Goal: Task Accomplishment & Management: Use online tool/utility

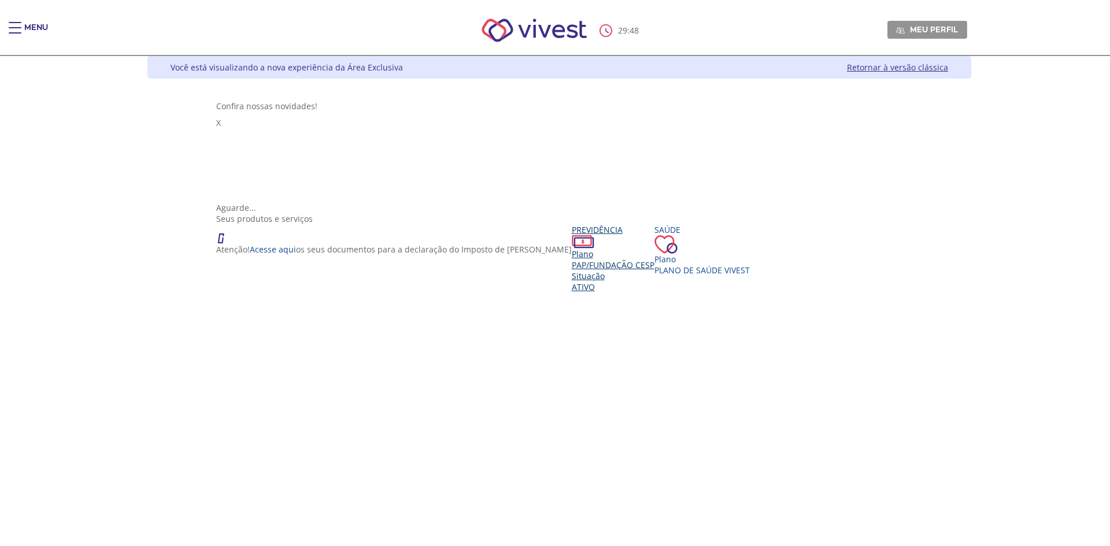
click at [572, 260] on span "PAP/Fundação CESP" at bounding box center [613, 265] width 83 height 11
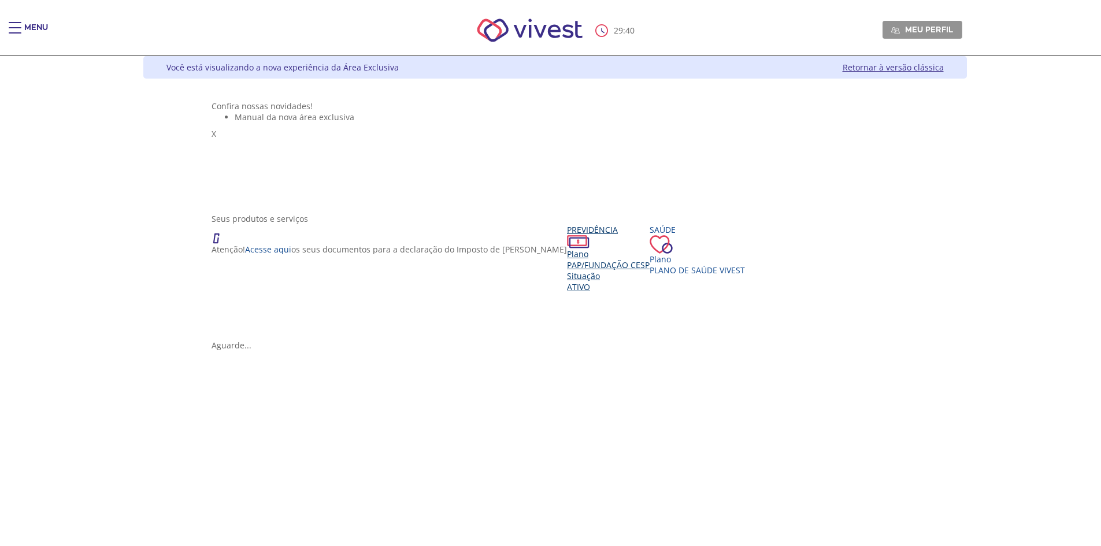
click at [567, 271] on span "PAP/Fundação CESP" at bounding box center [608, 265] width 83 height 11
click at [544, 340] on div "Aguarde..." at bounding box center [555, 345] width 687 height 11
click at [547, 340] on div "Aguarde..." at bounding box center [555, 345] width 687 height 11
click at [553, 340] on div "Aguarde..." at bounding box center [555, 345] width 687 height 11
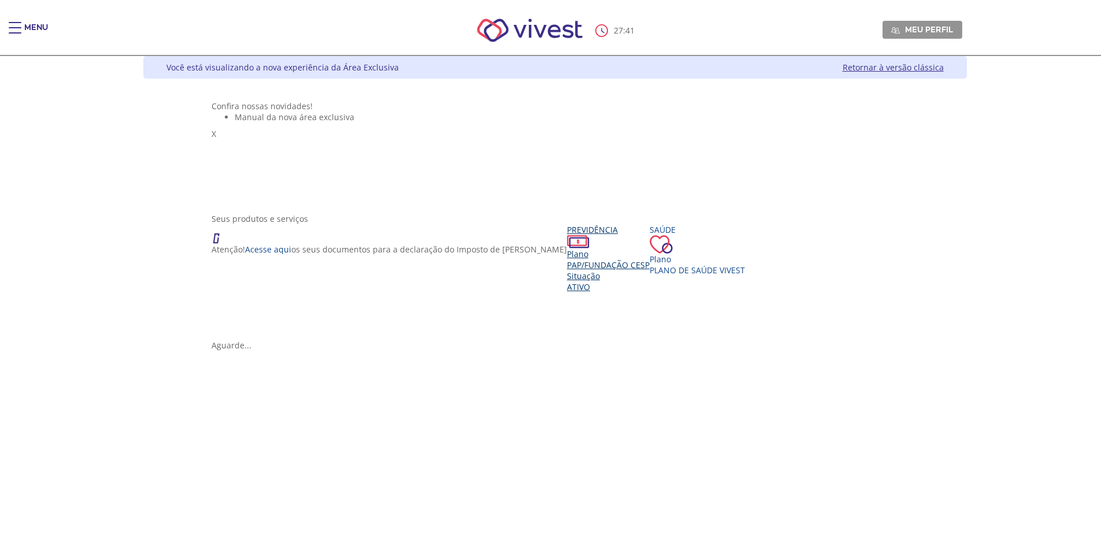
click at [567, 271] on span "PAP/Fundação CESP" at bounding box center [608, 265] width 83 height 11
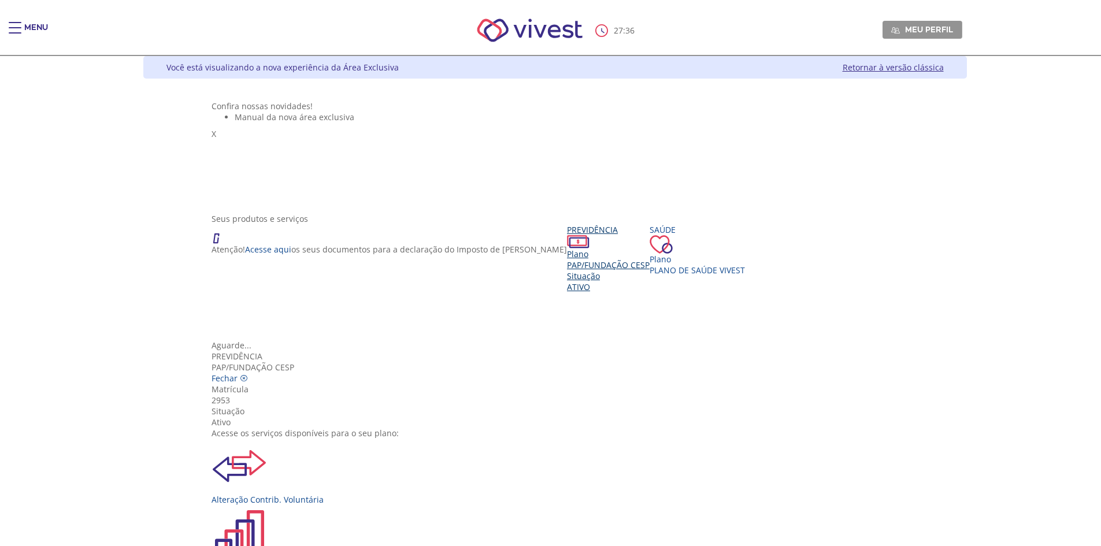
scroll to position [116, 0]
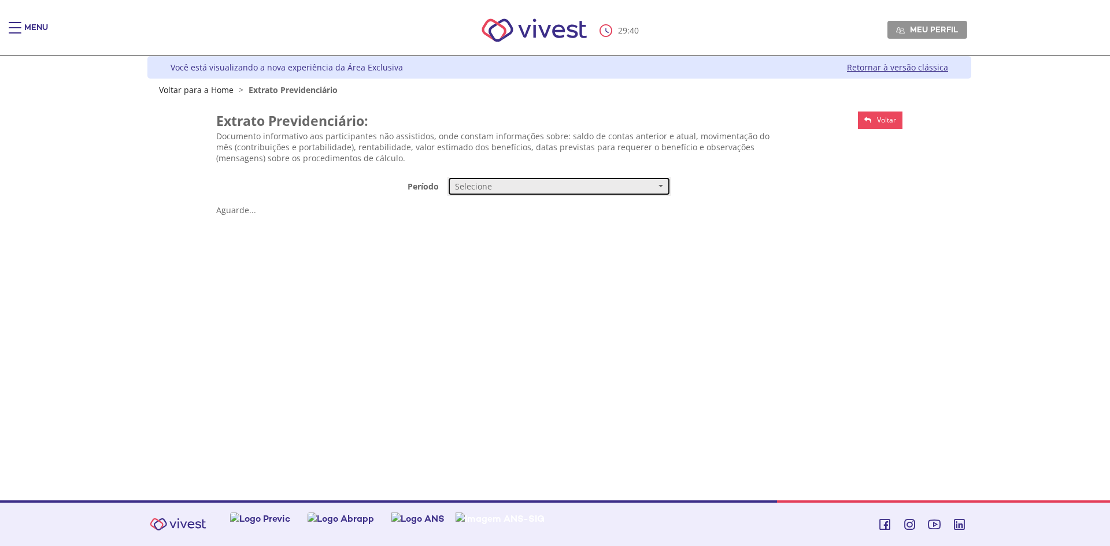
click at [524, 192] on span "Selecione" at bounding box center [555, 187] width 201 height 12
click at [497, 207] on link "Mensal" at bounding box center [559, 208] width 222 height 20
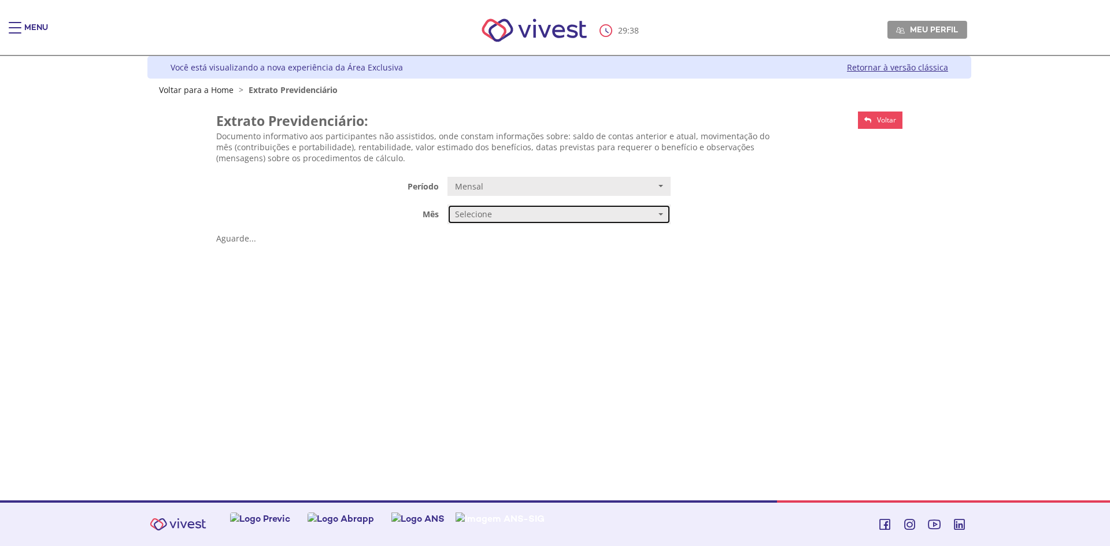
click at [518, 221] on button "Selecione" at bounding box center [558, 215] width 223 height 20
click at [514, 238] on link "JULHO/2025" at bounding box center [559, 237] width 222 height 20
click at [564, 233] on div "Aguarde..." at bounding box center [559, 238] width 687 height 11
drag, startPoint x: 573, startPoint y: 202, endPoint x: 572, endPoint y: 212, distance: 9.9
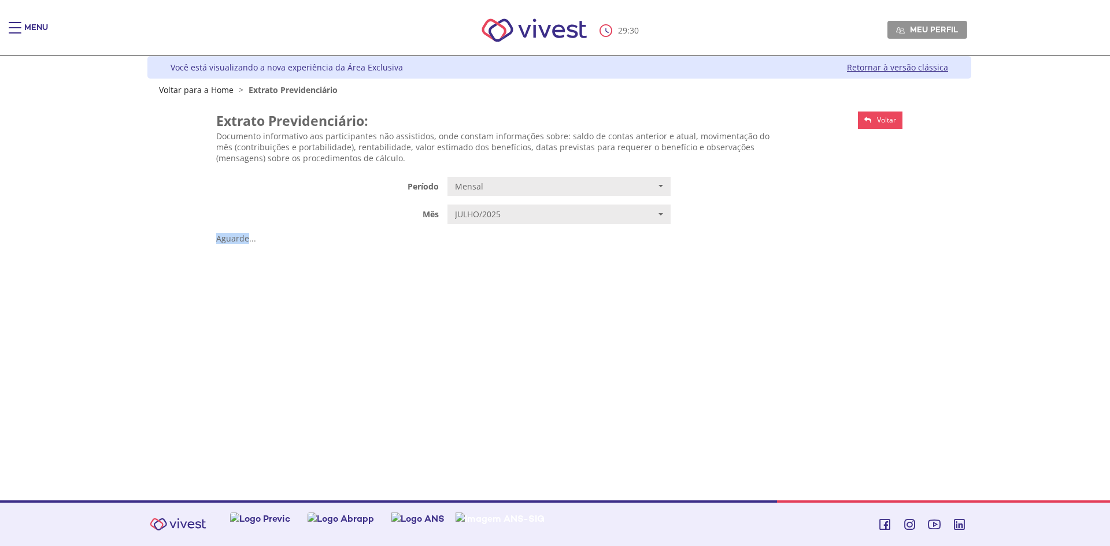
click at [571, 233] on div "Aguarde..." at bounding box center [559, 238] width 687 height 11
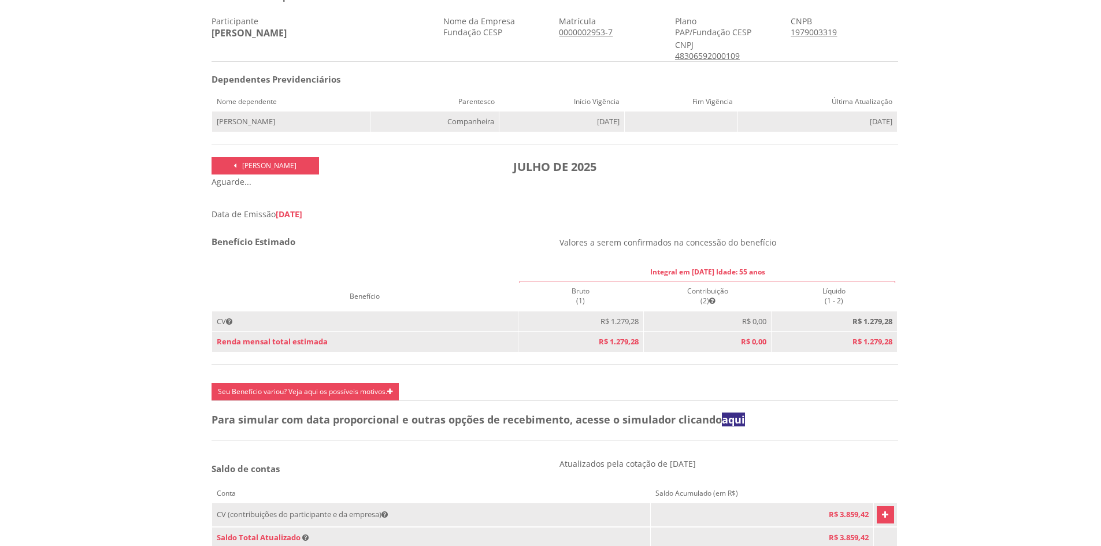
scroll to position [289, 0]
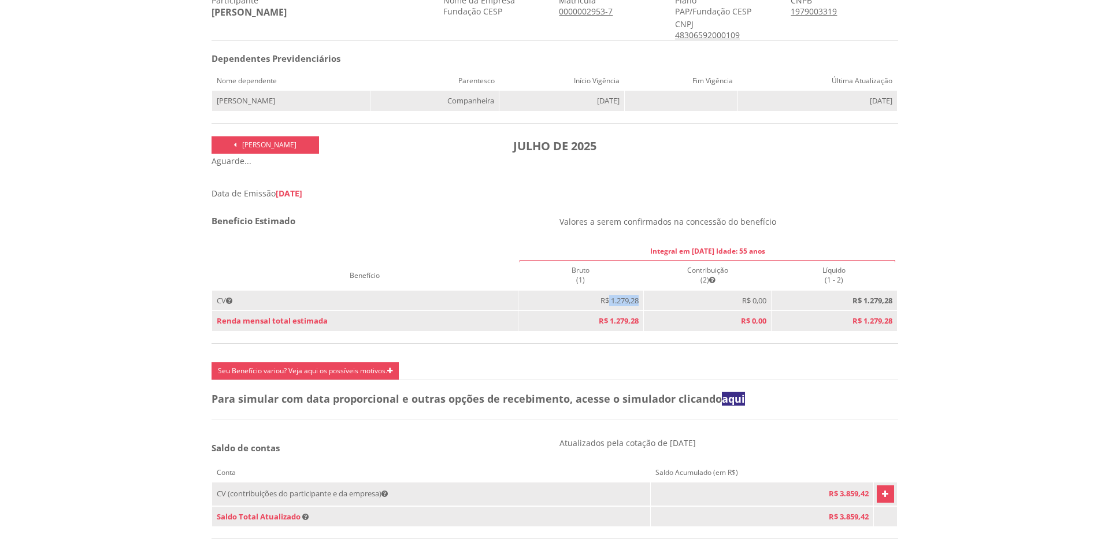
drag, startPoint x: 602, startPoint y: 301, endPoint x: 634, endPoint y: 302, distance: 31.8
click at [634, 302] on td "R$ 1.279,28" at bounding box center [581, 300] width 126 height 21
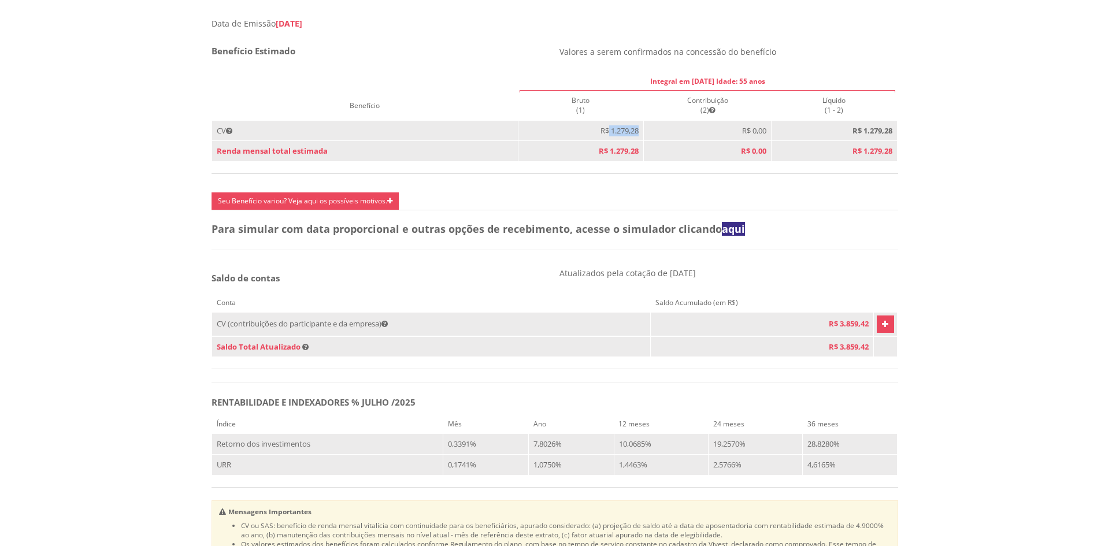
scroll to position [462, 0]
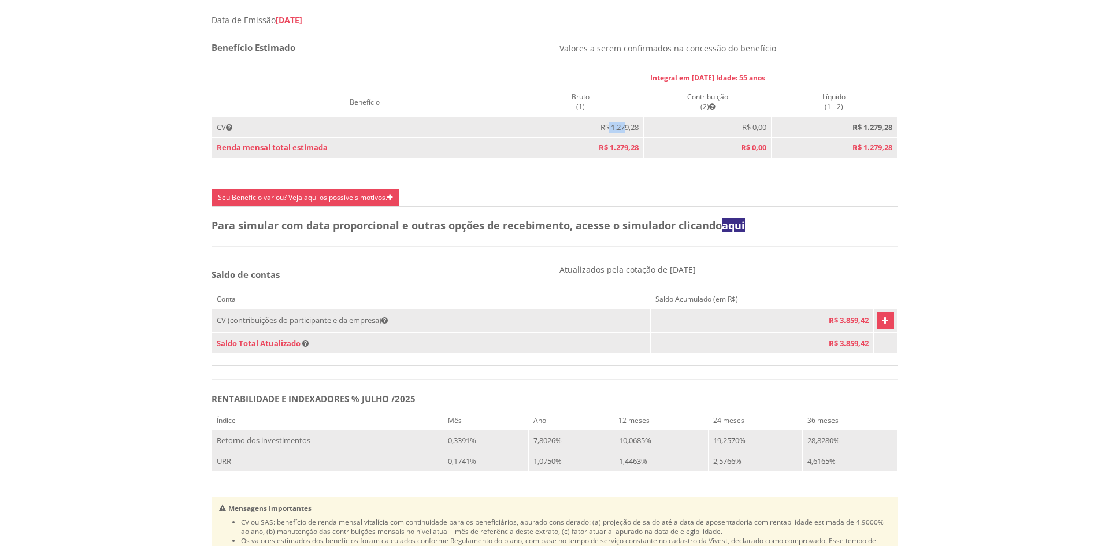
drag, startPoint x: 603, startPoint y: 133, endPoint x: 622, endPoint y: 138, distance: 19.6
click at [621, 138] on td "R$ 1.279,28" at bounding box center [581, 127] width 126 height 21
drag, startPoint x: 723, startPoint y: 80, endPoint x: 731, endPoint y: 80, distance: 8.1
click at [731, 80] on th "Integral em 15/12/2053 Idade: 55 anos" at bounding box center [707, 77] width 379 height 19
drag, startPoint x: 753, startPoint y: 82, endPoint x: 736, endPoint y: 83, distance: 16.8
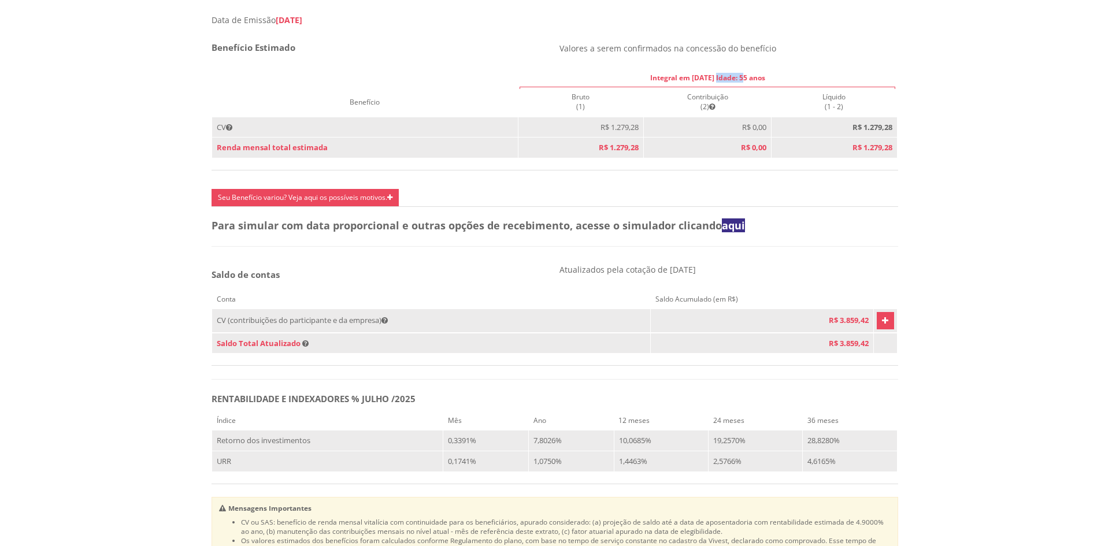
click at [736, 83] on th "Integral em 15/12/2053 Idade: 55 anos" at bounding box center [707, 77] width 379 height 19
drag, startPoint x: 611, startPoint y: 129, endPoint x: 625, endPoint y: 131, distance: 13.9
click at [625, 131] on span "R$ 1.279,28" at bounding box center [620, 127] width 38 height 10
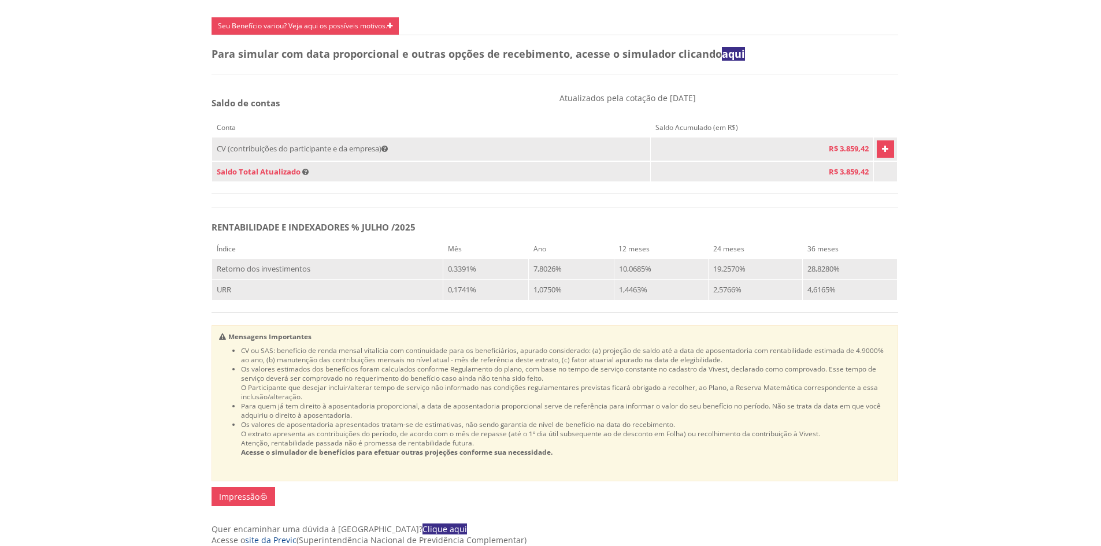
scroll to position [636, 0]
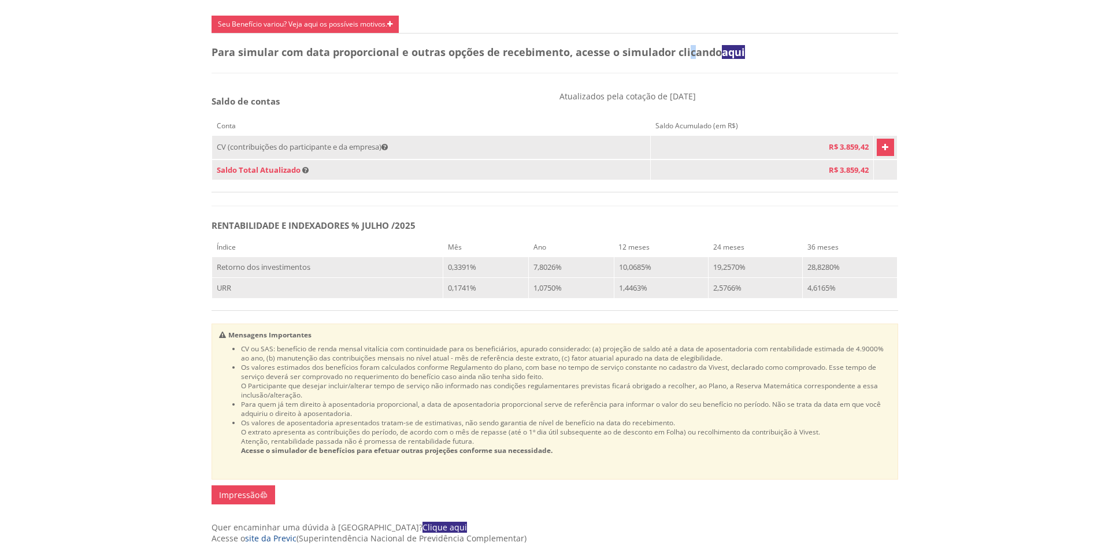
drag, startPoint x: 687, startPoint y: 70, endPoint x: 694, endPoint y: 74, distance: 7.5
click at [694, 64] on div "Para simular com data proporcional e outras opções de recebimento, acesse o sim…" at bounding box center [555, 55] width 695 height 17
click at [590, 231] on h5 "RENTABILIDADE E INDEXADORES % JULHO /2025" at bounding box center [555, 226] width 687 height 10
click at [882, 154] on icon "Vivest" at bounding box center [885, 147] width 6 height 14
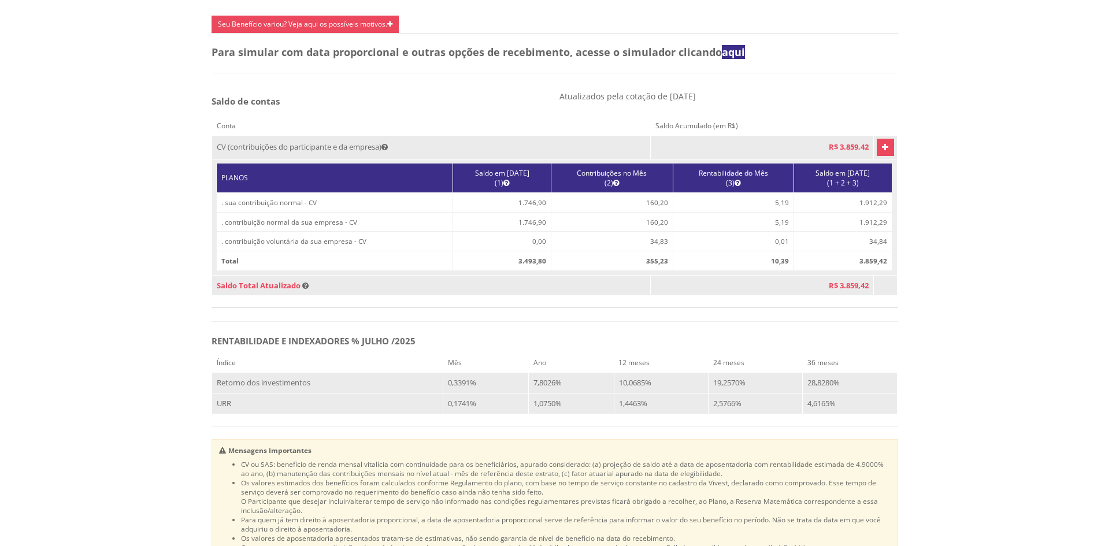
click at [839, 291] on span "R$ 3.859,42" at bounding box center [849, 285] width 40 height 10
click at [531, 232] on td "1.746,90" at bounding box center [502, 222] width 98 height 20
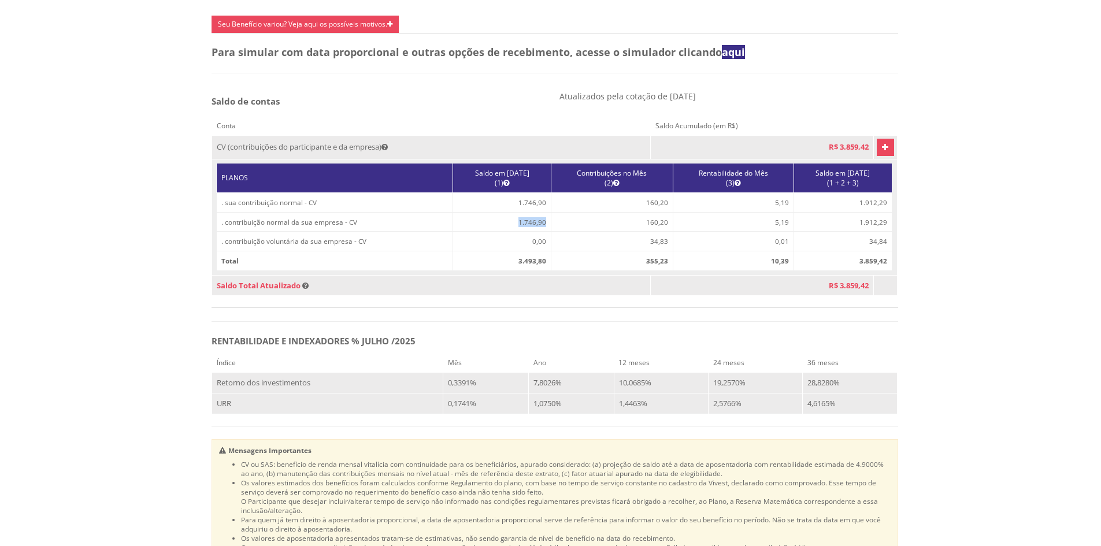
click at [531, 232] on td "1.746,90" at bounding box center [502, 222] width 98 height 20
click at [764, 232] on td "5,19" at bounding box center [733, 222] width 121 height 20
click at [642, 251] on td "34,83" at bounding box center [612, 242] width 122 height 20
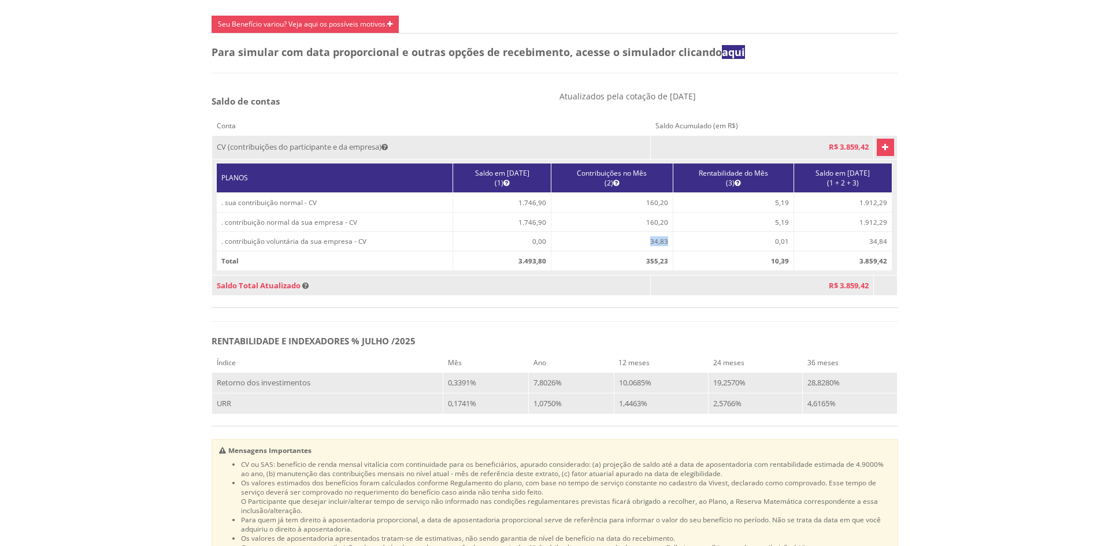
click at [642, 251] on td "34,83" at bounding box center [612, 242] width 122 height 20
click at [637, 251] on td "34,83" at bounding box center [612, 242] width 122 height 20
click at [646, 251] on td "34,83" at bounding box center [612, 242] width 122 height 20
click at [654, 251] on td "34,83" at bounding box center [612, 242] width 122 height 20
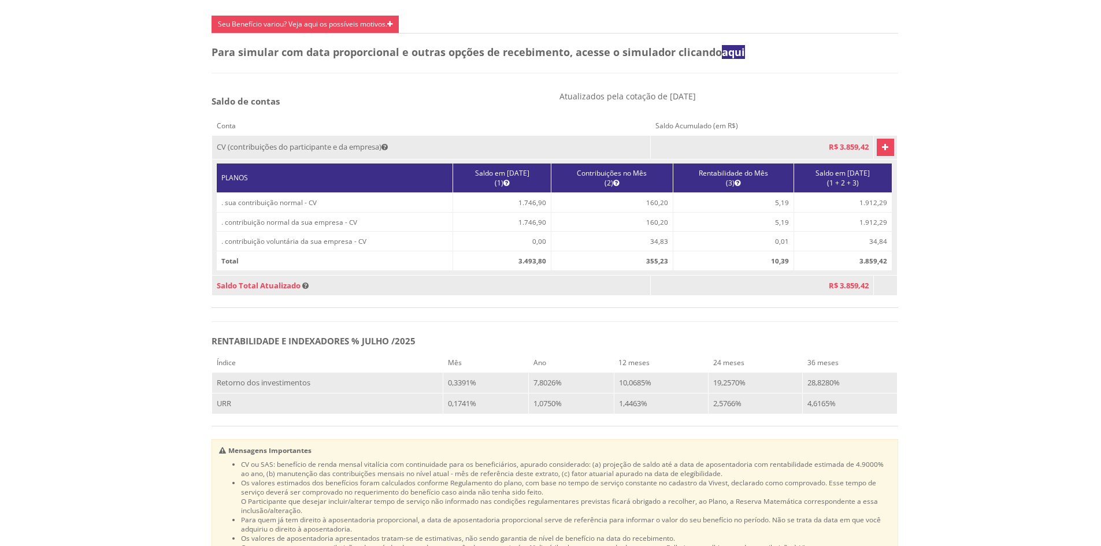
click at [645, 251] on td "34,83" at bounding box center [612, 242] width 122 height 20
click at [649, 251] on td "34,83" at bounding box center [612, 242] width 122 height 20
click at [646, 251] on td "34,83" at bounding box center [612, 242] width 122 height 20
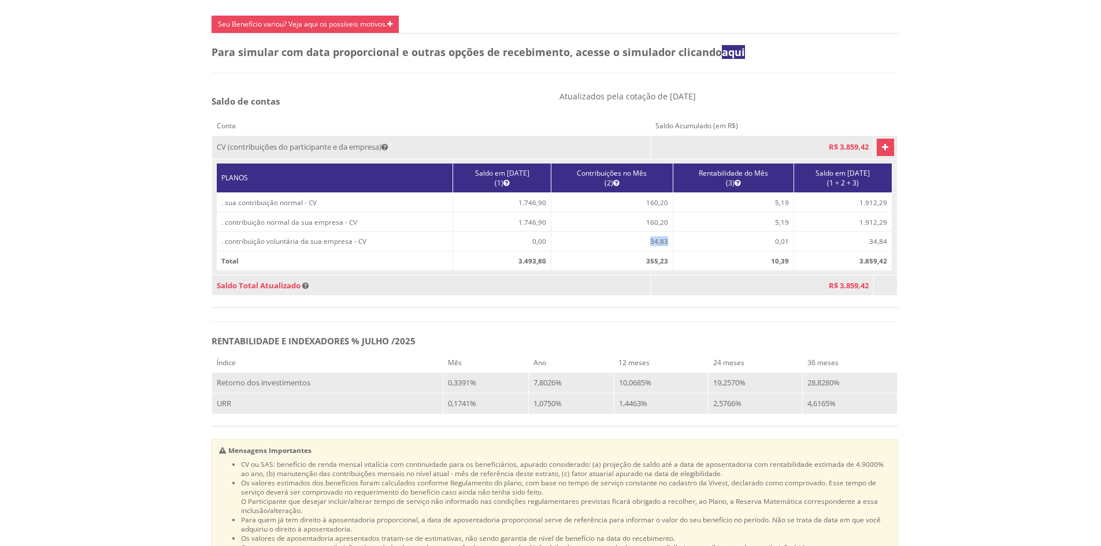
click at [647, 251] on td "34,83" at bounding box center [612, 242] width 122 height 20
click at [646, 251] on td "34,83" at bounding box center [612, 242] width 122 height 20
click at [650, 251] on td "34,83" at bounding box center [612, 242] width 122 height 20
click at [640, 232] on td "160,20" at bounding box center [612, 222] width 122 height 20
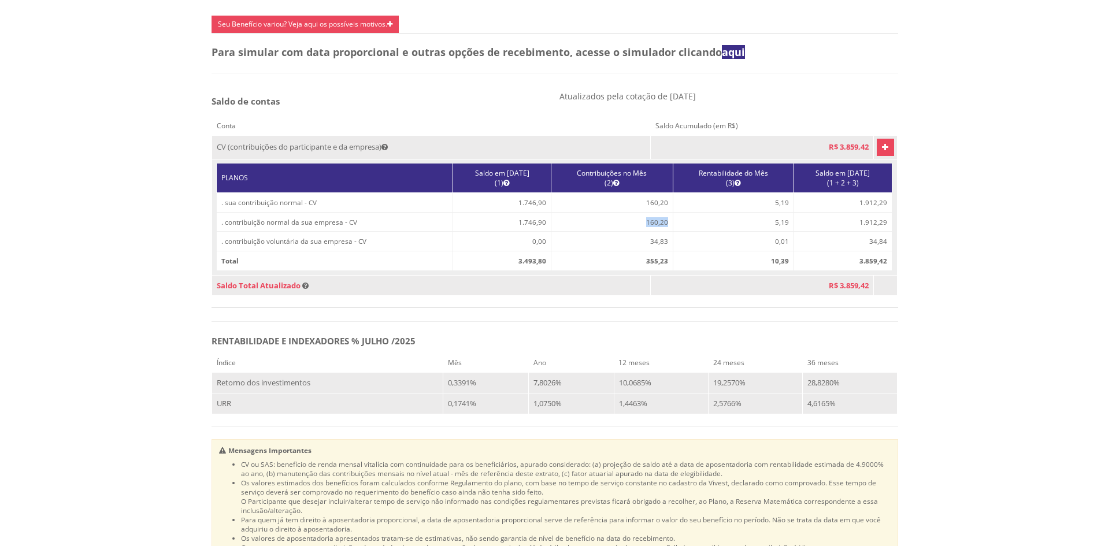
click at [640, 232] on td "160,20" at bounding box center [612, 222] width 122 height 20
click at [642, 212] on td "160,20" at bounding box center [612, 202] width 122 height 20
drag, startPoint x: 635, startPoint y: 240, endPoint x: 655, endPoint y: 239, distance: 20.8
click at [655, 232] on td "160,20" at bounding box center [612, 222] width 122 height 20
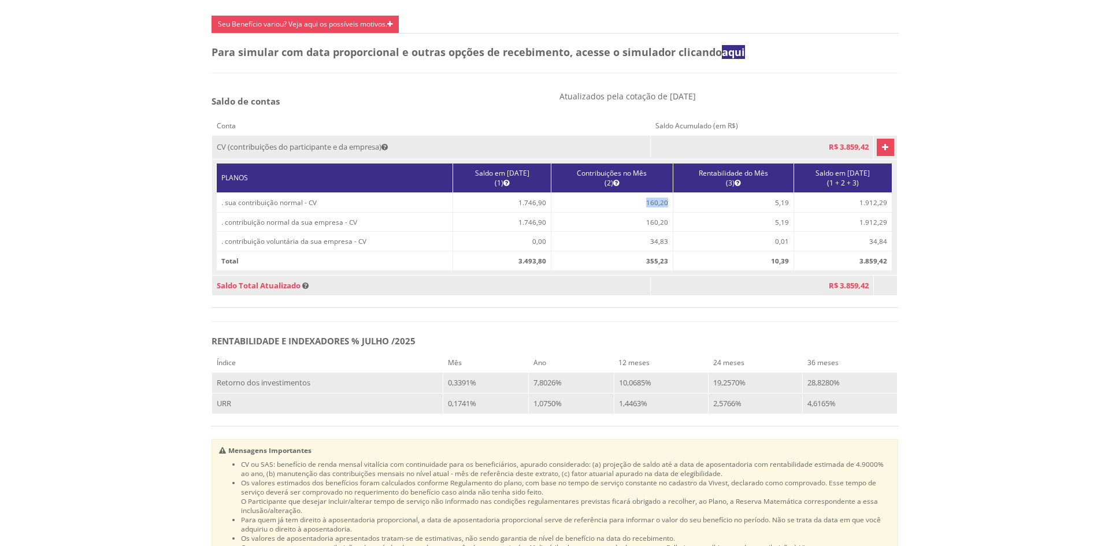
drag, startPoint x: 635, startPoint y: 218, endPoint x: 655, endPoint y: 220, distance: 20.9
click at [655, 212] on td "160,20" at bounding box center [612, 202] width 122 height 20
drag, startPoint x: 639, startPoint y: 236, endPoint x: 656, endPoint y: 236, distance: 17.3
click at [656, 232] on td "160,20" at bounding box center [612, 222] width 122 height 20
click at [649, 232] on td "160,20" at bounding box center [612, 222] width 122 height 20
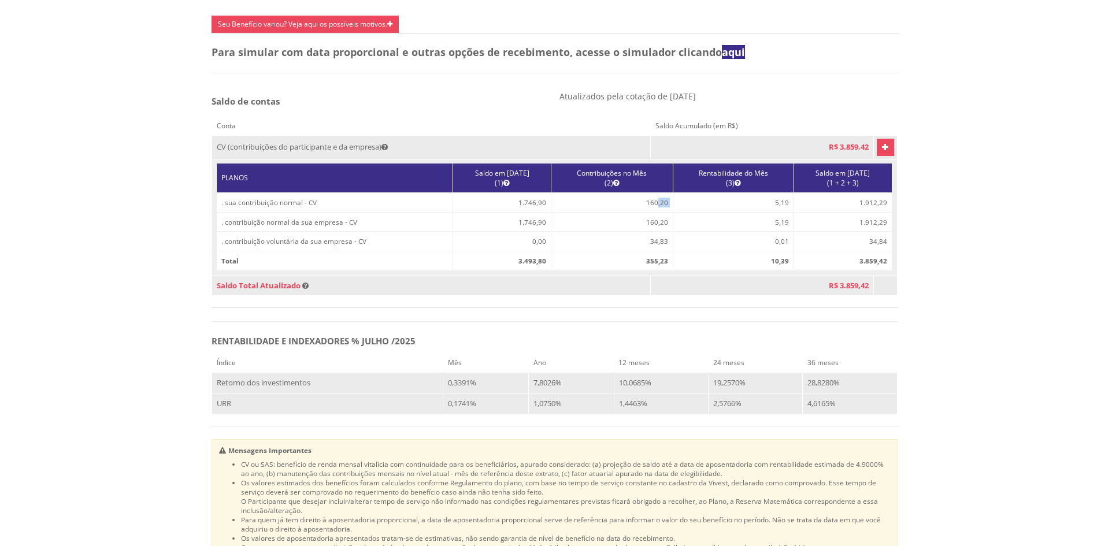
click at [669, 212] on tr ". sua contribuição normal - CV 1.746,90 160,20 5,19 1.912,29" at bounding box center [555, 202] width 676 height 20
click at [652, 232] on td "160,20" at bounding box center [612, 222] width 122 height 20
drag, startPoint x: 635, startPoint y: 238, endPoint x: 657, endPoint y: 238, distance: 21.4
click at [657, 232] on td "160,20" at bounding box center [612, 222] width 122 height 20
click at [653, 232] on td "160,20" at bounding box center [612, 222] width 122 height 20
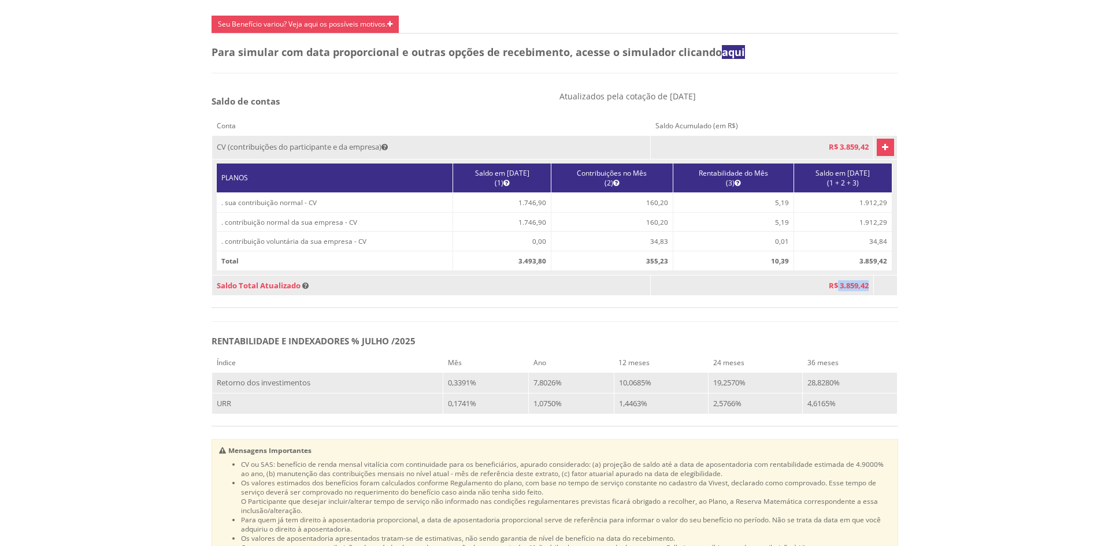
drag, startPoint x: 828, startPoint y: 301, endPoint x: 860, endPoint y: 298, distance: 31.9
click at [860, 296] on td "R$ 3.859,42" at bounding box center [762, 285] width 223 height 21
click at [832, 291] on span "R$ 3.859,42" at bounding box center [849, 285] width 40 height 10
drag, startPoint x: 831, startPoint y: 300, endPoint x: 863, endPoint y: 303, distance: 32.6
click at [863, 296] on td "R$ 3.859,42" at bounding box center [762, 285] width 223 height 21
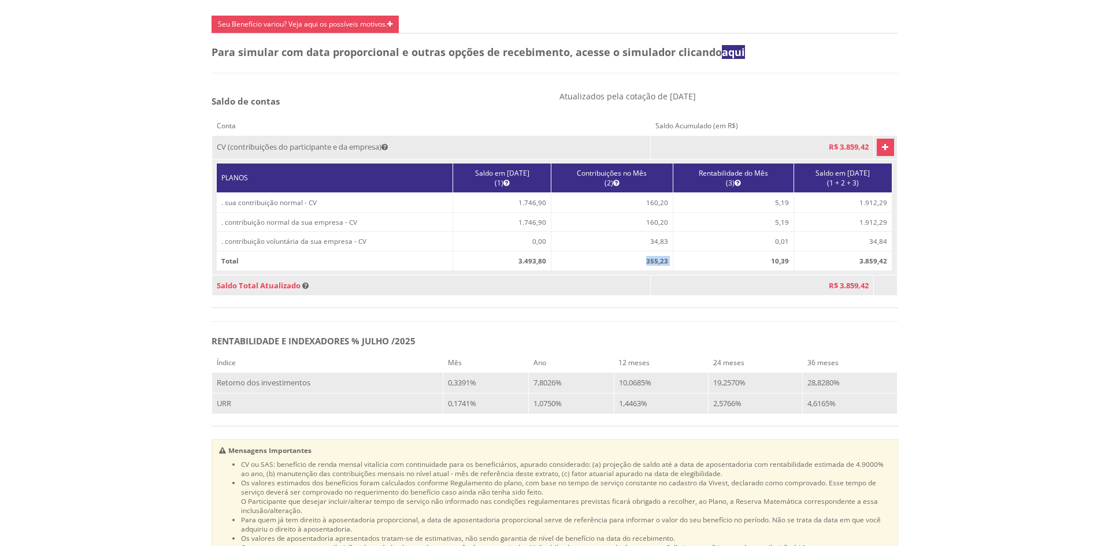
drag, startPoint x: 636, startPoint y: 277, endPoint x: 677, endPoint y: 277, distance: 40.5
click at [677, 271] on tr "Total 3.493,80 355,23 10,39 3.859,42" at bounding box center [555, 261] width 676 height 20
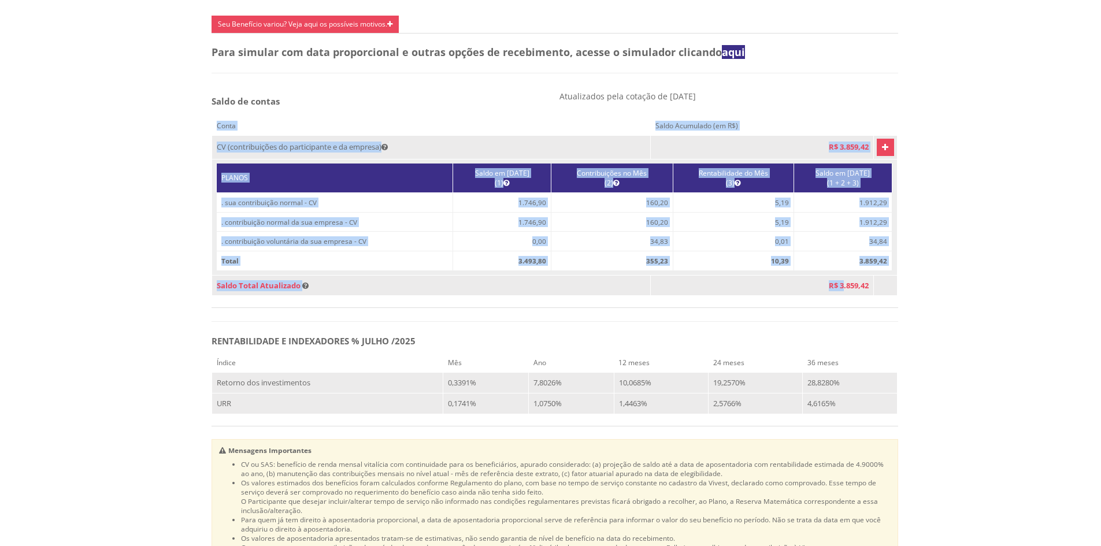
drag, startPoint x: 831, startPoint y: 306, endPoint x: 890, endPoint y: 316, distance: 59.7
click at [890, 309] on div "Conta Saldo Acumulado (em R$) CV (contribuições do participante e da empresa) R…" at bounding box center [555, 209] width 687 height 198
click at [717, 308] on div "Conta Saldo Acumulado (em R$) CV (contribuições do participante e da empresa) R…" at bounding box center [555, 212] width 687 height 192
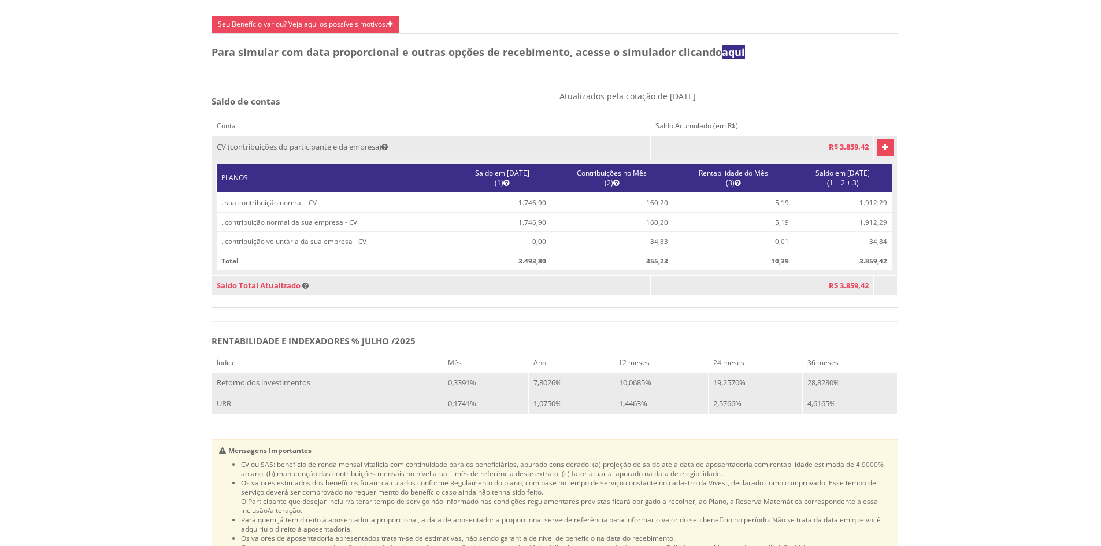
click at [662, 349] on div "Dados do Participante Participante ROBERT LANDIM PEREIRA SILVA Nome da Empresa …" at bounding box center [555, 133] width 687 height 1054
click at [627, 394] on td "10,0685%" at bounding box center [661, 383] width 94 height 21
click at [630, 394] on td "10,0685%" at bounding box center [661, 383] width 94 height 21
click at [628, 414] on td "1,4463%" at bounding box center [661, 404] width 94 height 21
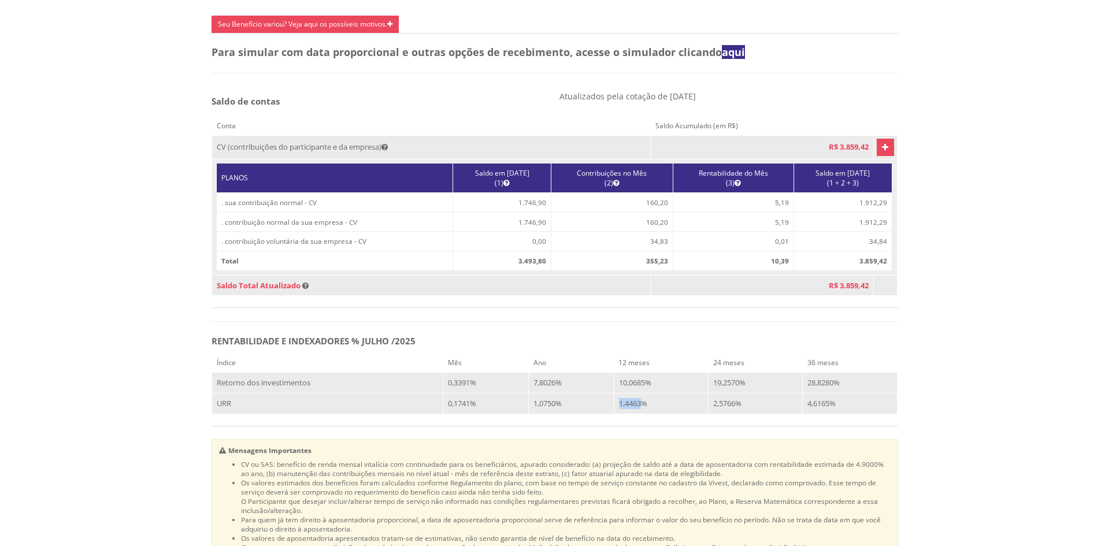
click at [628, 414] on td "1,4463%" at bounding box center [661, 404] width 94 height 21
click at [631, 414] on td "1,4463%" at bounding box center [661, 404] width 94 height 21
click at [725, 414] on td "2,5766%" at bounding box center [756, 404] width 94 height 21
click at [720, 414] on td "2,5766%" at bounding box center [756, 404] width 94 height 21
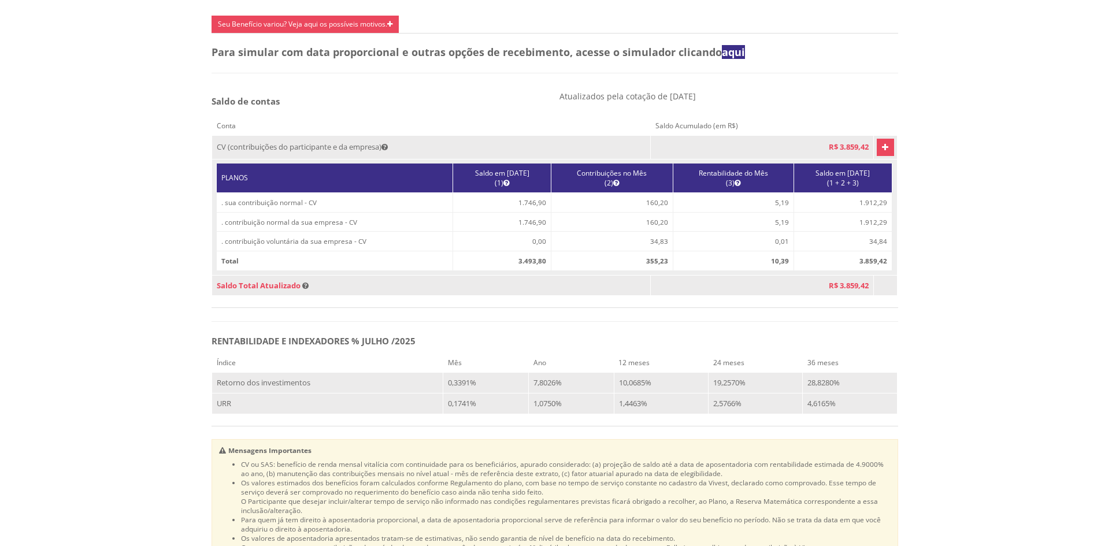
click at [234, 414] on td "URR" at bounding box center [327, 404] width 231 height 21
click at [855, 212] on td "1.912,29" at bounding box center [843, 202] width 98 height 20
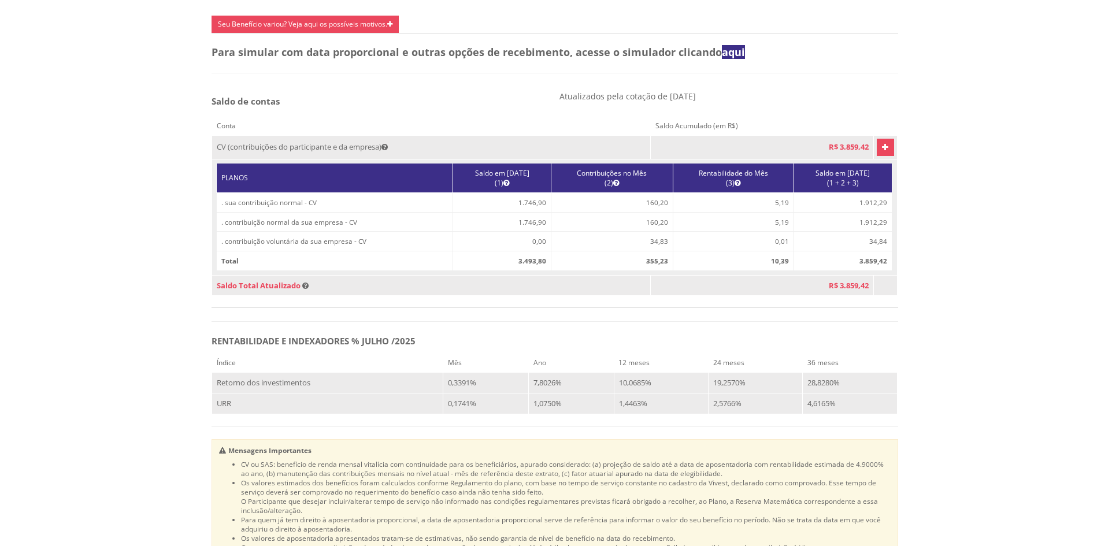
click at [871, 232] on td "1.912,29" at bounding box center [843, 222] width 98 height 20
click at [916, 235] on div "Z7_I2KE1AG0L89AE06E1G4AR91051 Funcesp - Vivest- Extrato Previdenciario Mensal C…" at bounding box center [555, 75] width 824 height 1231
click at [872, 212] on td "1.912,29" at bounding box center [843, 202] width 98 height 20
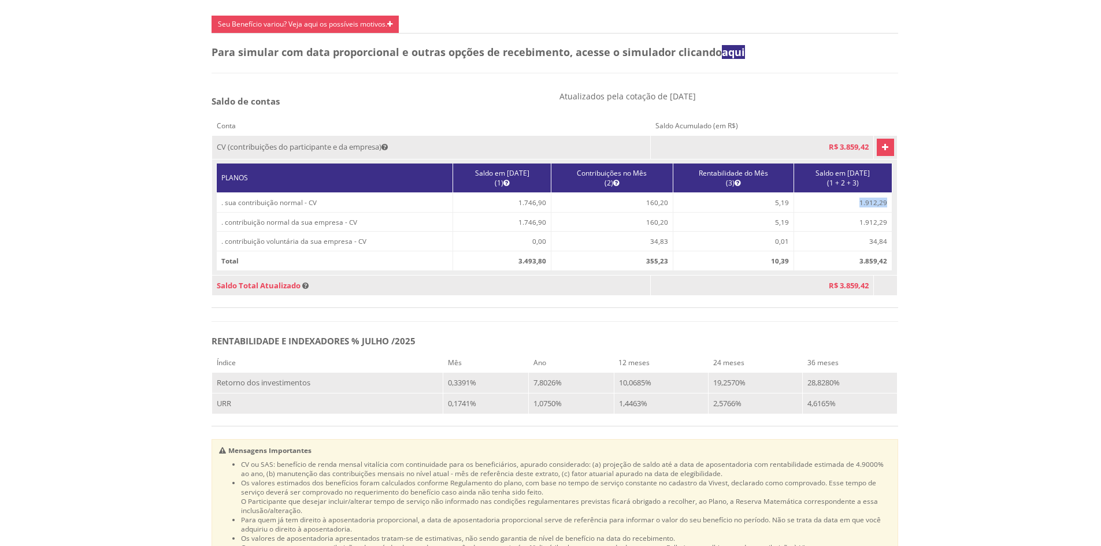
click at [872, 212] on td "1.912,29" at bounding box center [843, 202] width 98 height 20
click at [868, 232] on td "1.912,29" at bounding box center [843, 222] width 98 height 20
click at [906, 227] on div "Z7_I2KE1AG0L89AE06E1G4AR91051 Funcesp - Vivest- Extrato Previdenciario Mensal C…" at bounding box center [555, 75] width 824 height 1231
click at [859, 212] on td "1.912,29" at bounding box center [843, 202] width 98 height 20
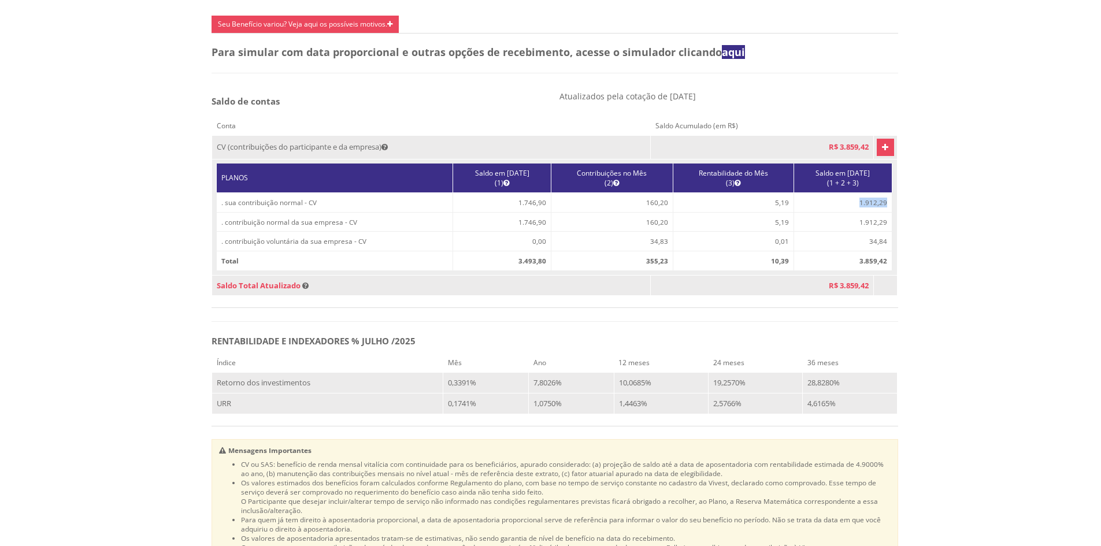
click at [859, 212] on td "1.912,29" at bounding box center [843, 202] width 98 height 20
click at [866, 232] on td "1.912,29" at bounding box center [843, 222] width 98 height 20
click at [861, 232] on td "1.912,29" at bounding box center [843, 222] width 98 height 20
click at [861, 212] on td "1.912,29" at bounding box center [843, 202] width 98 height 20
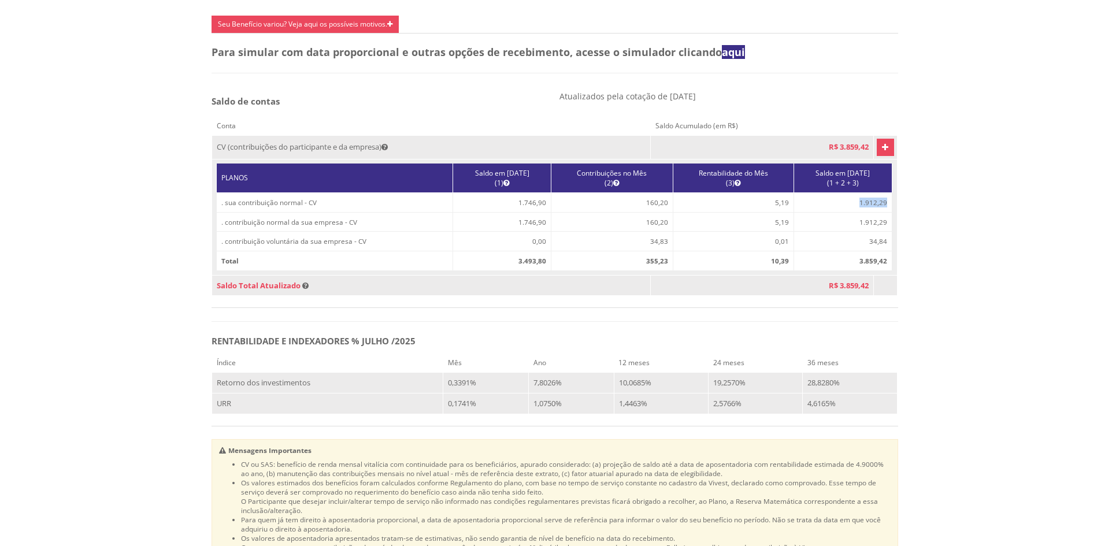
click at [861, 212] on td "1.912,29" at bounding box center [843, 202] width 98 height 20
click at [860, 232] on td "1.912,29" at bounding box center [843, 222] width 98 height 20
click at [863, 212] on td "1.912,29" at bounding box center [843, 202] width 98 height 20
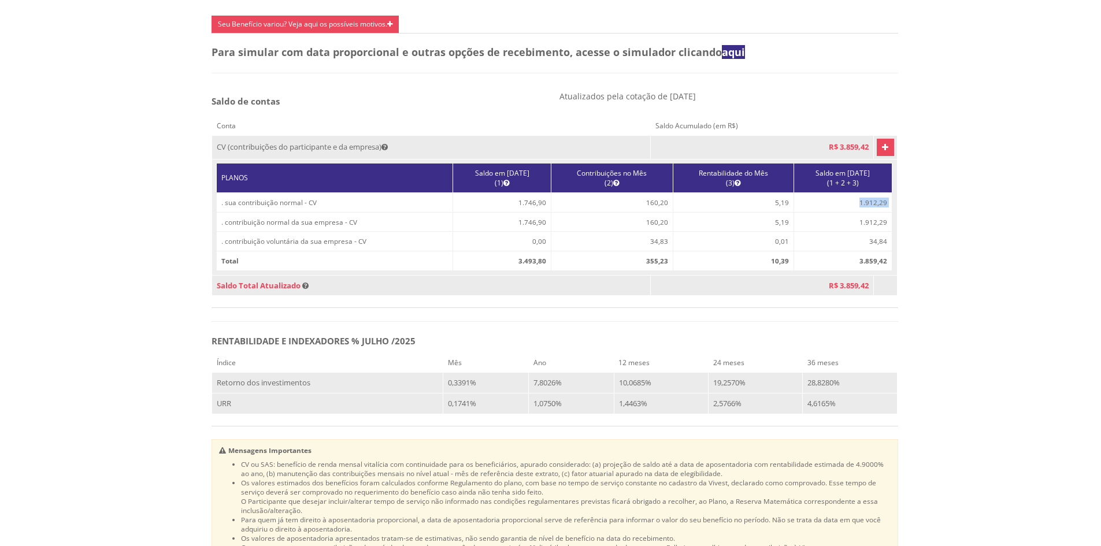
click at [863, 212] on td "1.912,29" at bounding box center [843, 202] width 98 height 20
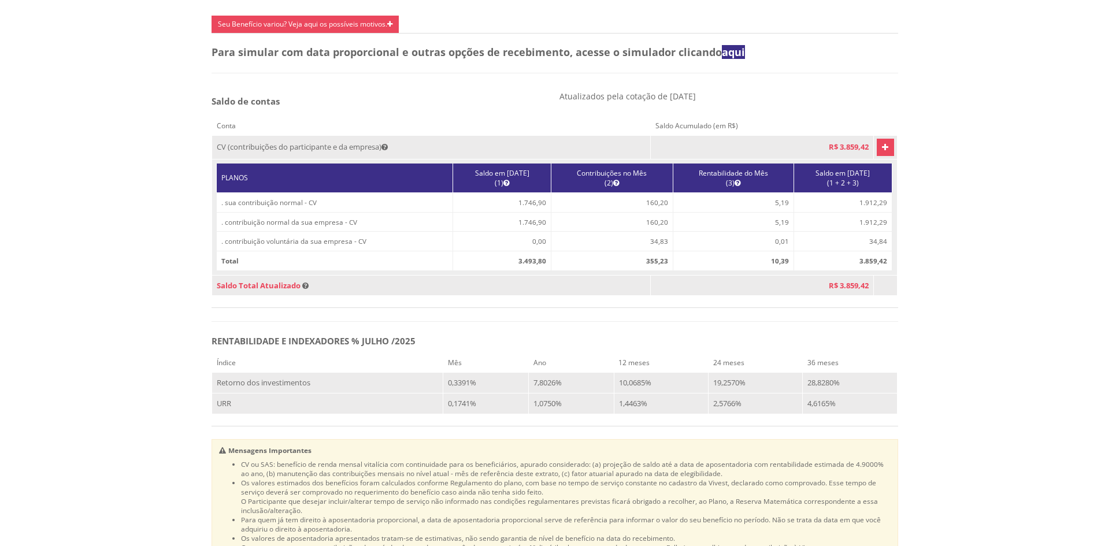
click at [864, 232] on td "1.912,29" at bounding box center [843, 222] width 98 height 20
click at [866, 212] on td "1.912,29" at bounding box center [843, 202] width 98 height 20
click at [867, 212] on td "1.912,29" at bounding box center [843, 202] width 98 height 20
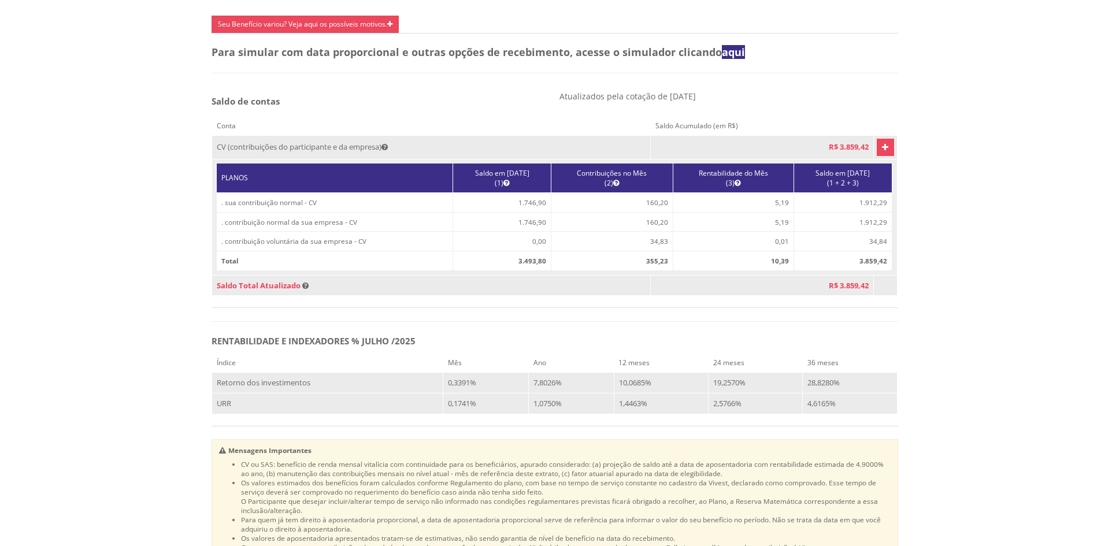
click at [867, 231] on td "1.912,29" at bounding box center [843, 222] width 98 height 20
click at [867, 212] on td "1.912,29" at bounding box center [843, 202] width 98 height 20
click at [867, 232] on td "1.912,29" at bounding box center [843, 222] width 98 height 20
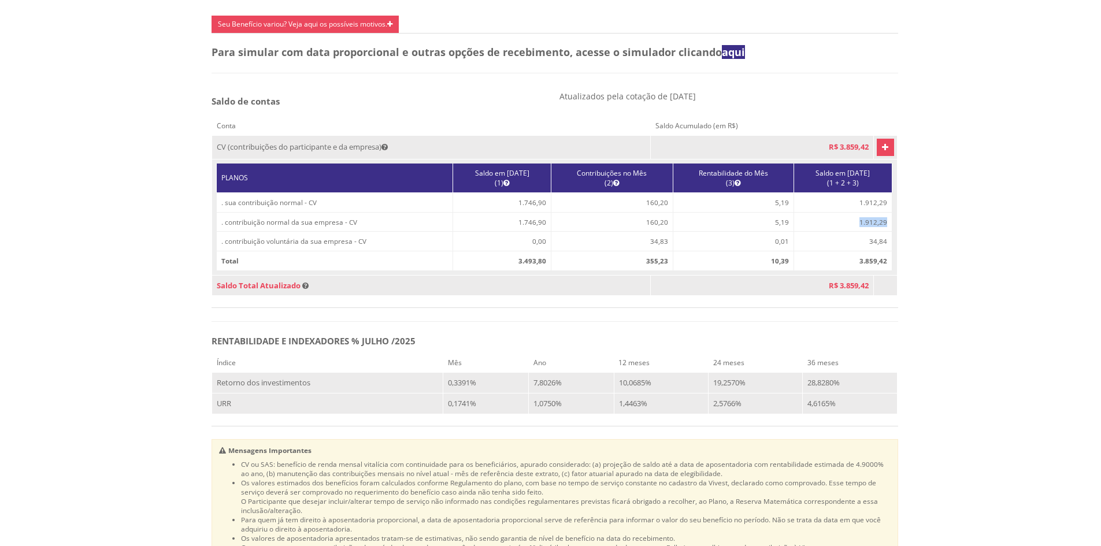
click at [867, 232] on td "1.912,29" at bounding box center [843, 222] width 98 height 20
click at [868, 212] on td "1.912,29" at bounding box center [843, 202] width 98 height 20
click at [865, 232] on td "1.912,29" at bounding box center [843, 222] width 98 height 20
click at [760, 271] on td "10,39" at bounding box center [733, 261] width 121 height 20
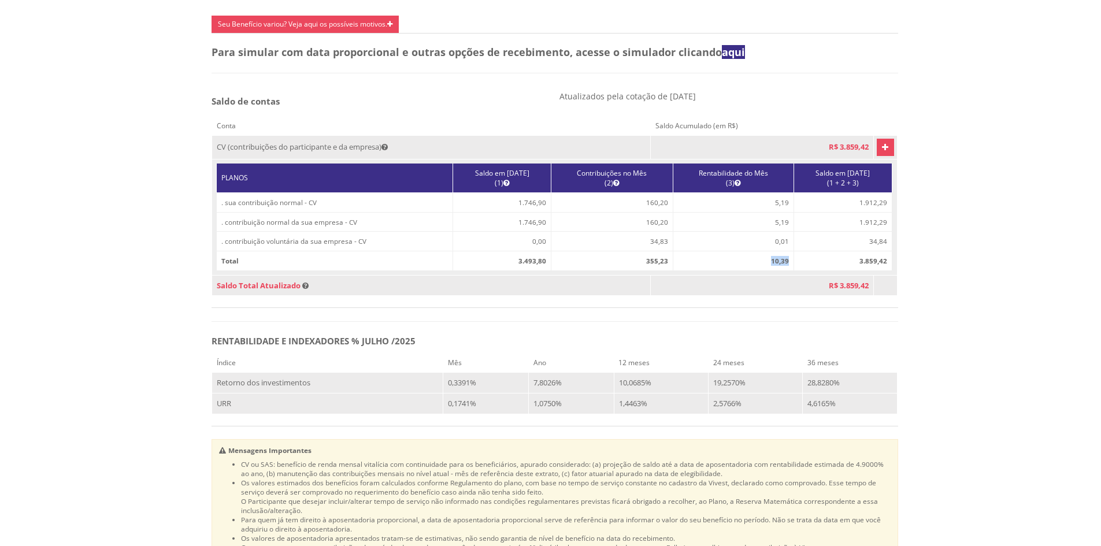
click at [760, 271] on td "10,39" at bounding box center [733, 261] width 121 height 20
click at [765, 271] on td "10,39" at bounding box center [733, 261] width 121 height 20
click at [756, 271] on td "10,39" at bounding box center [733, 261] width 121 height 20
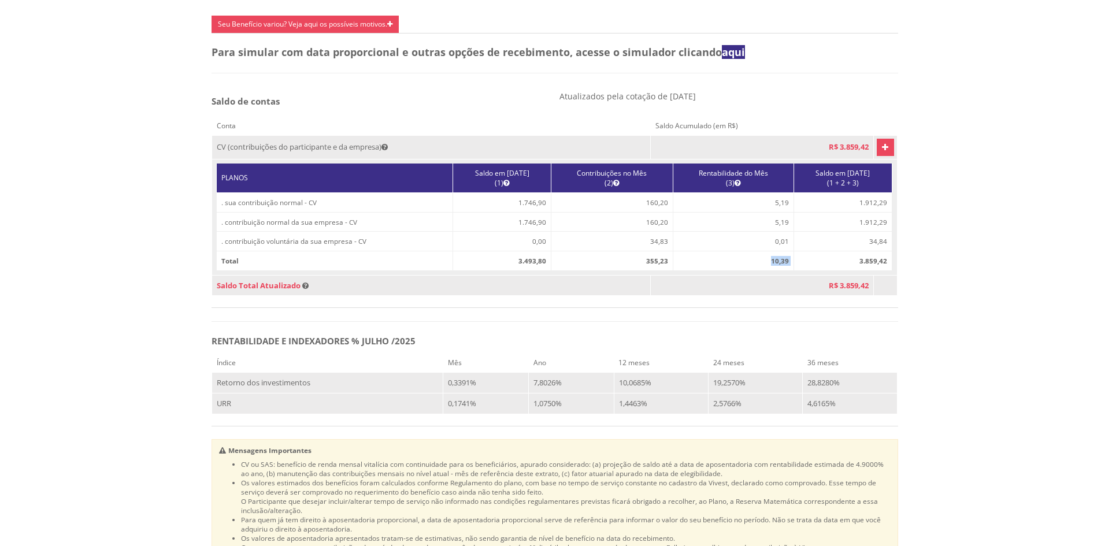
click at [756, 271] on td "10,39" at bounding box center [733, 261] width 121 height 20
click at [768, 271] on td "10,39" at bounding box center [733, 261] width 121 height 20
click at [845, 271] on td "3.859,42" at bounding box center [843, 261] width 98 height 20
drag, startPoint x: 750, startPoint y: 274, endPoint x: 769, endPoint y: 276, distance: 19.2
click at [769, 271] on td "10,39" at bounding box center [733, 261] width 121 height 20
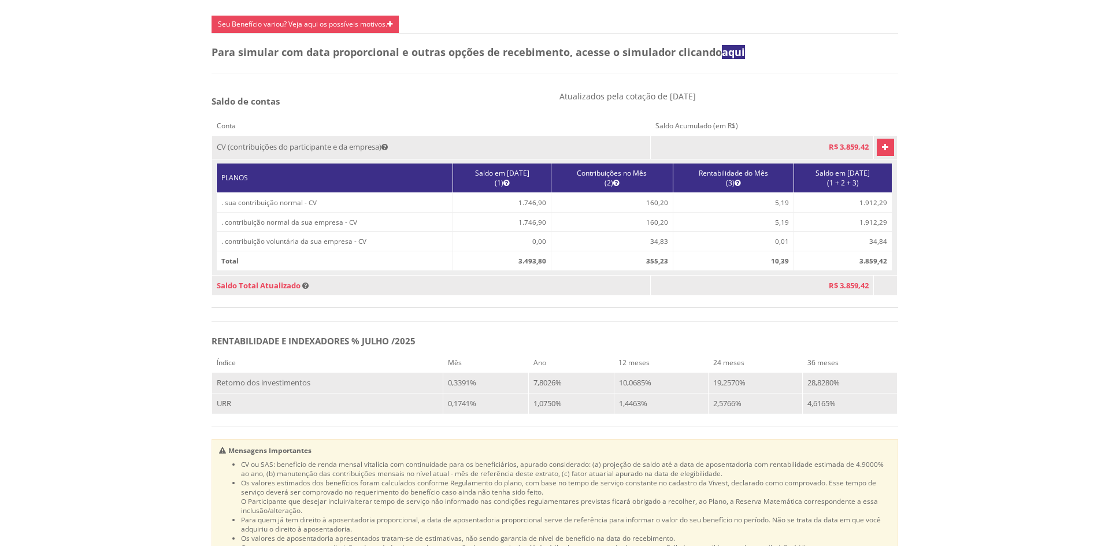
click at [857, 271] on td "3.859,42" at bounding box center [843, 261] width 98 height 20
click at [697, 296] on td "R$ 3.859,42" at bounding box center [762, 285] width 223 height 21
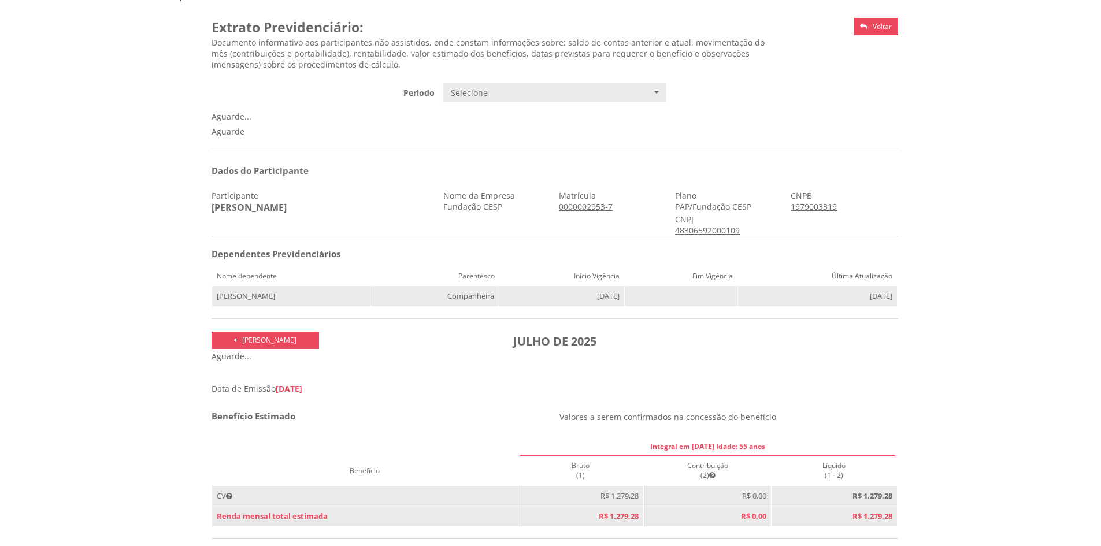
scroll to position [0, 0]
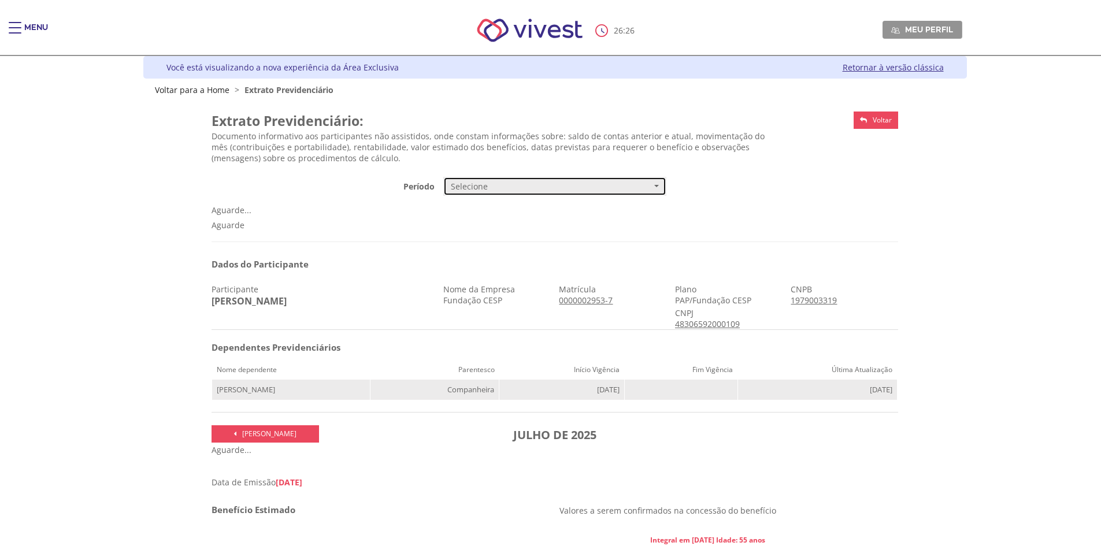
click at [564, 189] on span "Selecione" at bounding box center [551, 187] width 201 height 12
click at [542, 233] on span "Trimestral de 2014 até 09/2017" at bounding box center [500, 228] width 95 height 9
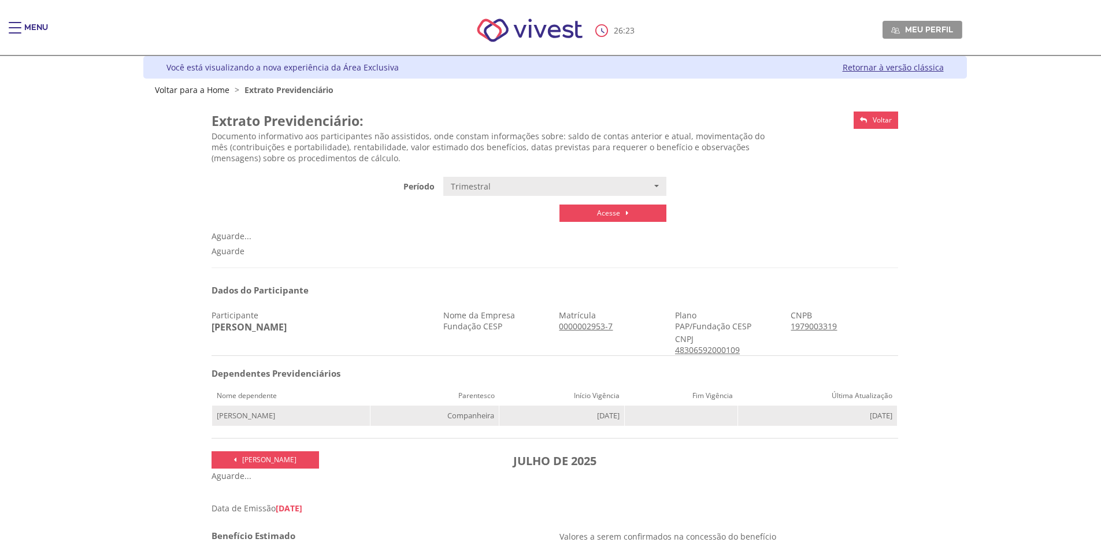
click at [598, 214] on span "Acesse" at bounding box center [608, 213] width 23 height 10
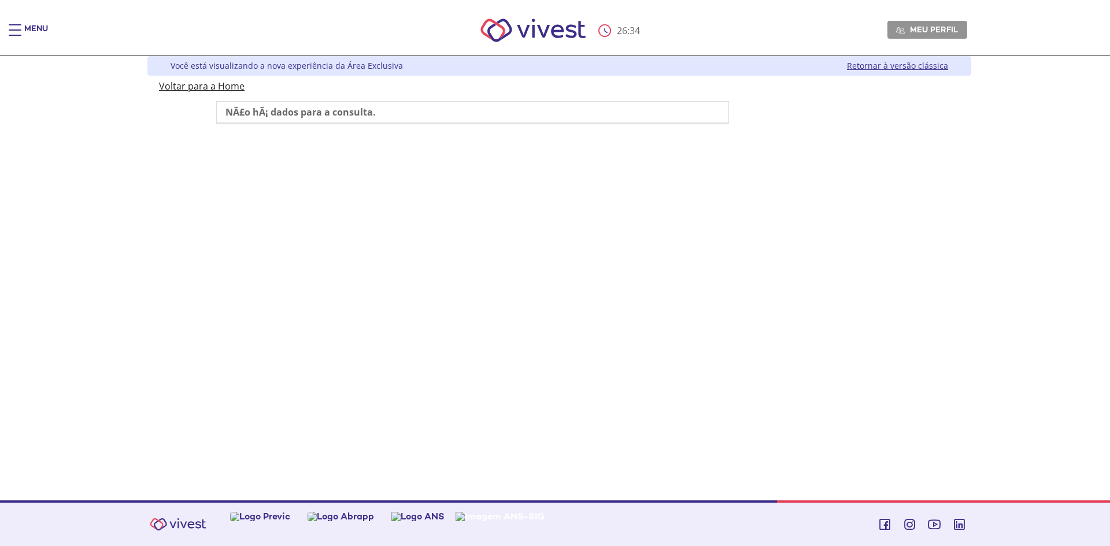
click at [180, 84] on link "Voltar para a Home" at bounding box center [202, 86] width 86 height 13
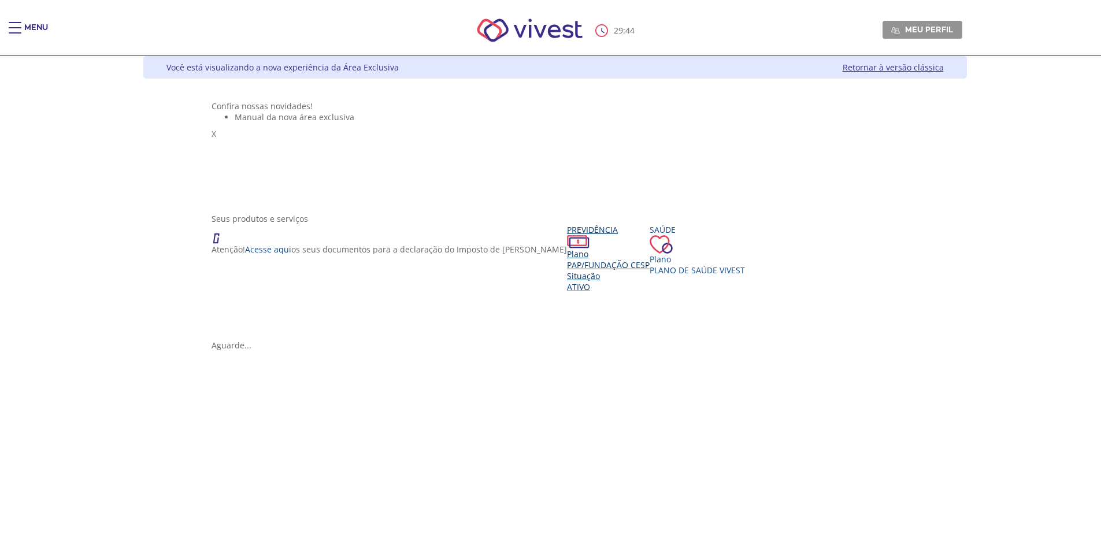
click at [567, 292] on div "Plano PAP/Fundação CESP Situação Ativo" at bounding box center [608, 271] width 83 height 44
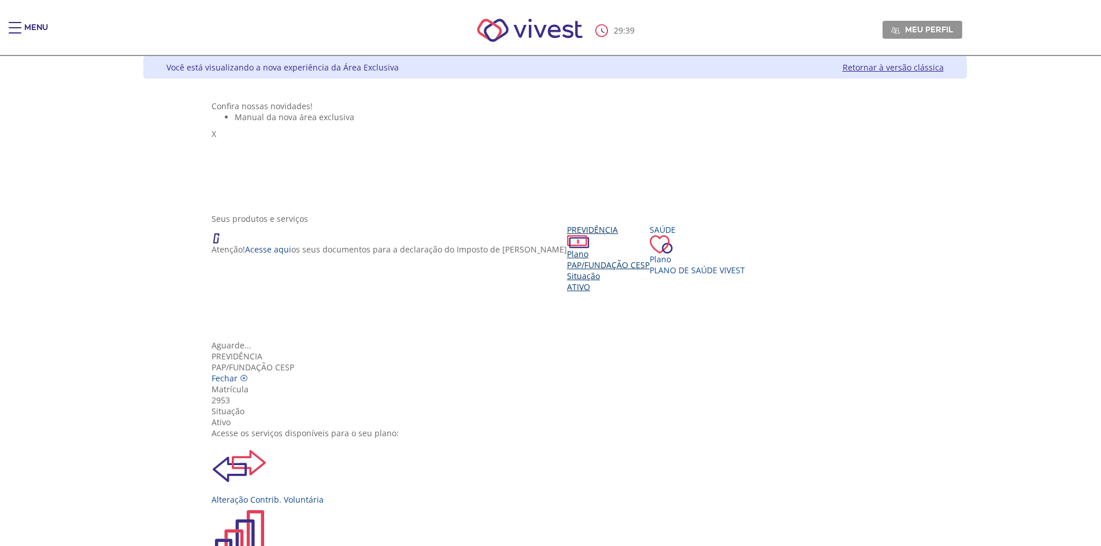
scroll to position [129, 0]
click at [401, 494] on div "Alteração Contrib. Voluntária" at bounding box center [555, 499] width 687 height 11
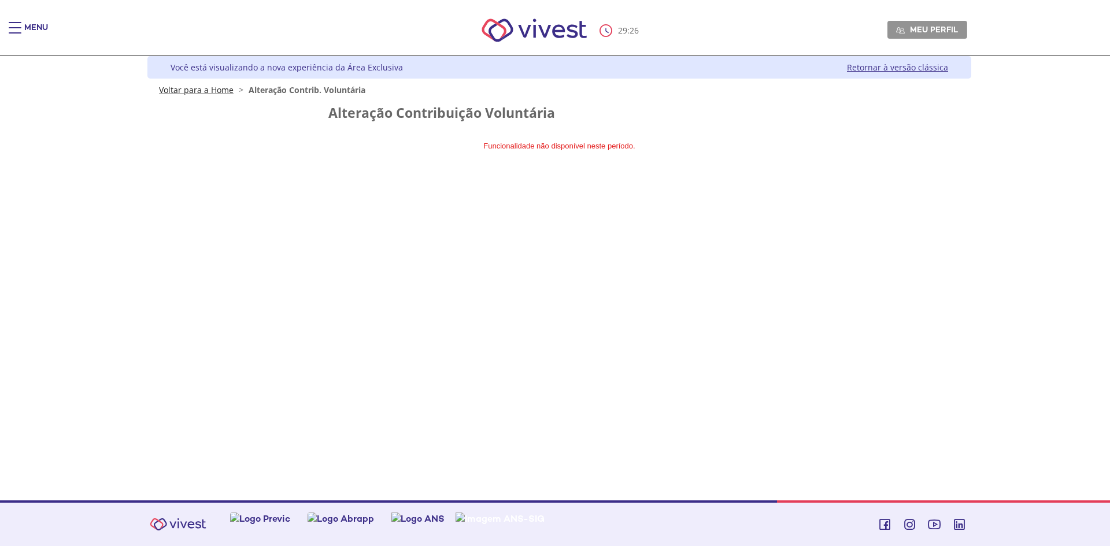
click at [186, 93] on link "Voltar para a Home" at bounding box center [196, 89] width 75 height 11
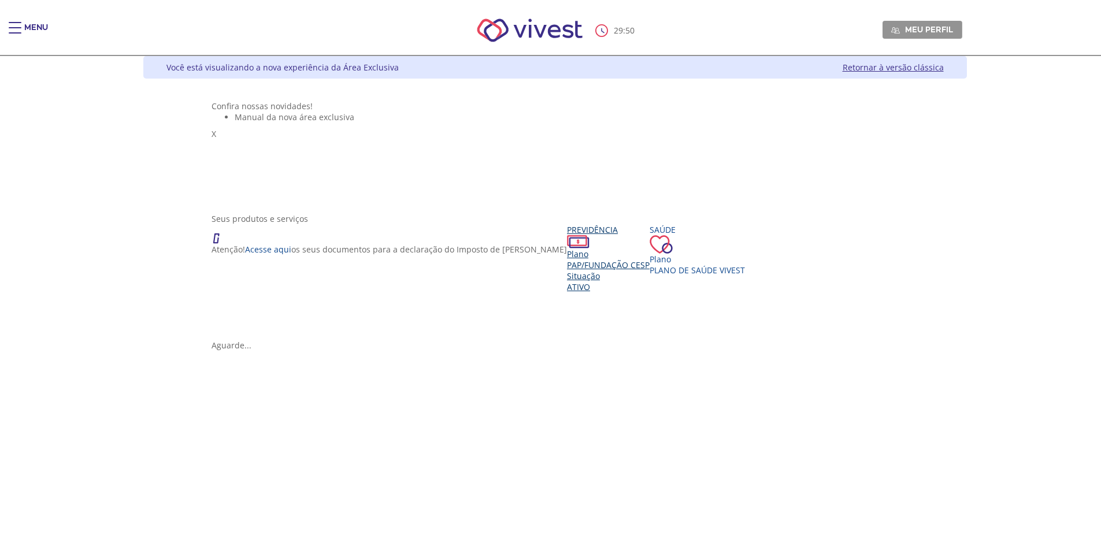
click at [567, 292] on span "Ativo" at bounding box center [578, 287] width 23 height 11
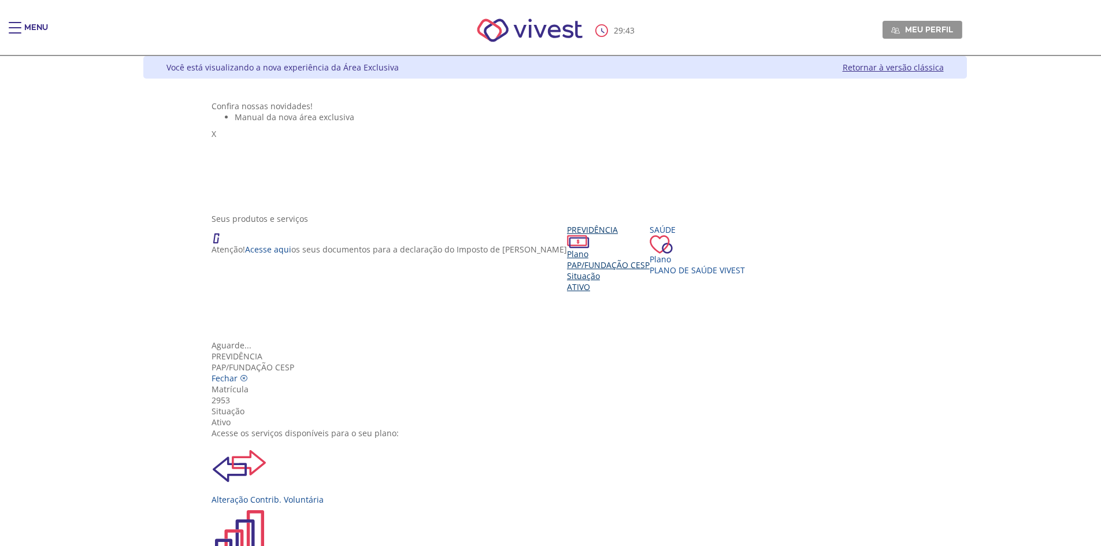
scroll to position [129, 0]
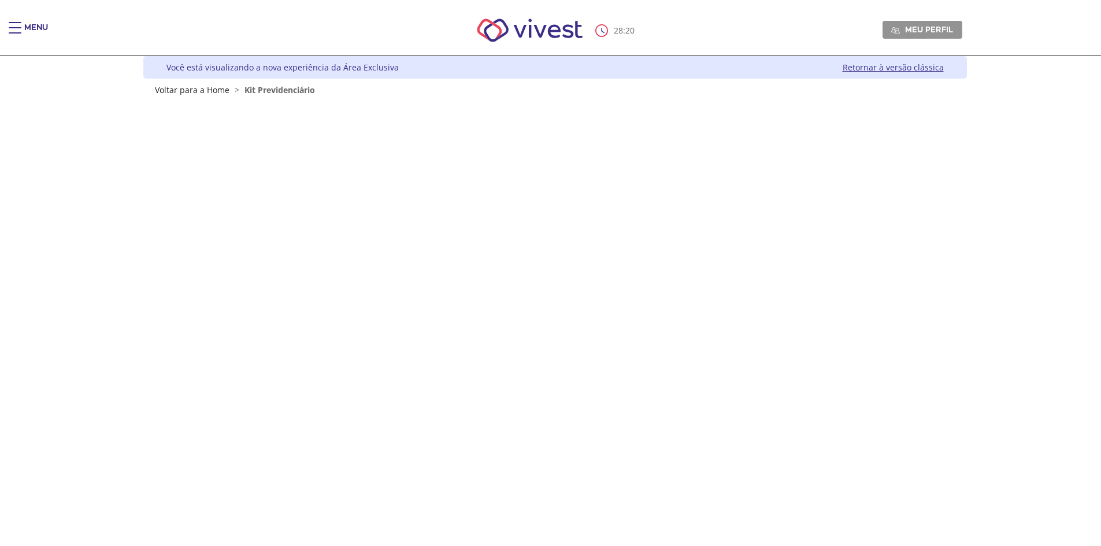
click at [175, 97] on div "Z7_I2KE1AG0L812E06EEDUM5P3GE3 Integracão Azure Kit-boas-vindas Menu de ação do …" at bounding box center [555, 401] width 824 height 613
click at [175, 94] on link "Voltar para a Home" at bounding box center [192, 89] width 75 height 11
click at [174, 86] on link "Voltar para a Home" at bounding box center [192, 89] width 75 height 11
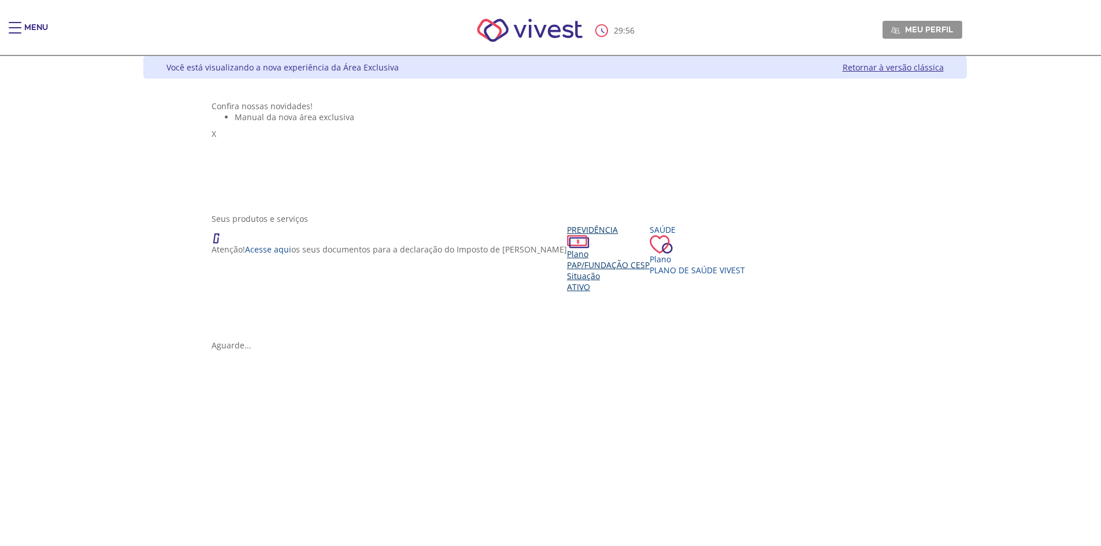
click at [567, 260] on div "Plano" at bounding box center [608, 254] width 83 height 11
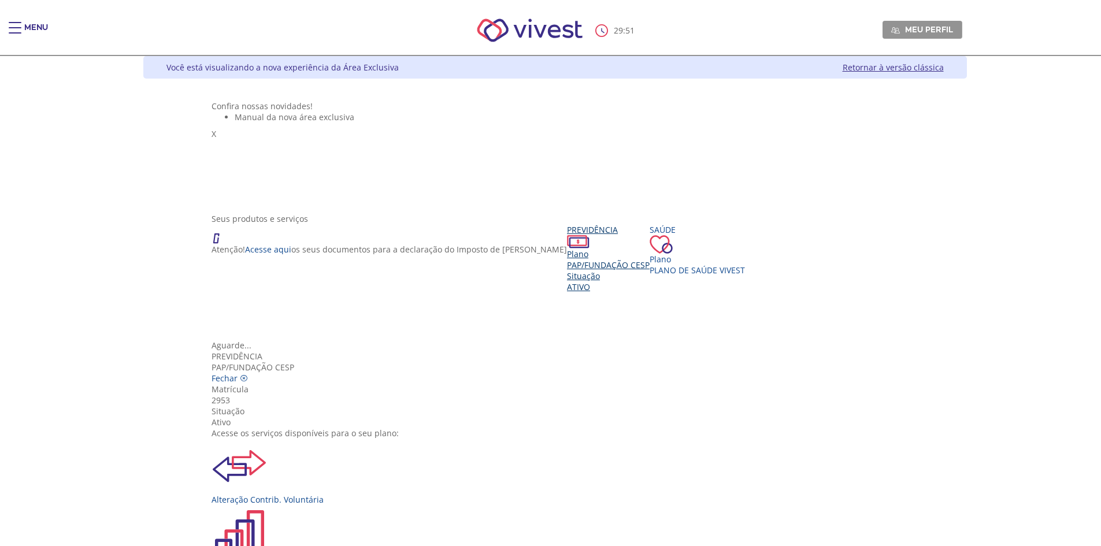
scroll to position [116, 0]
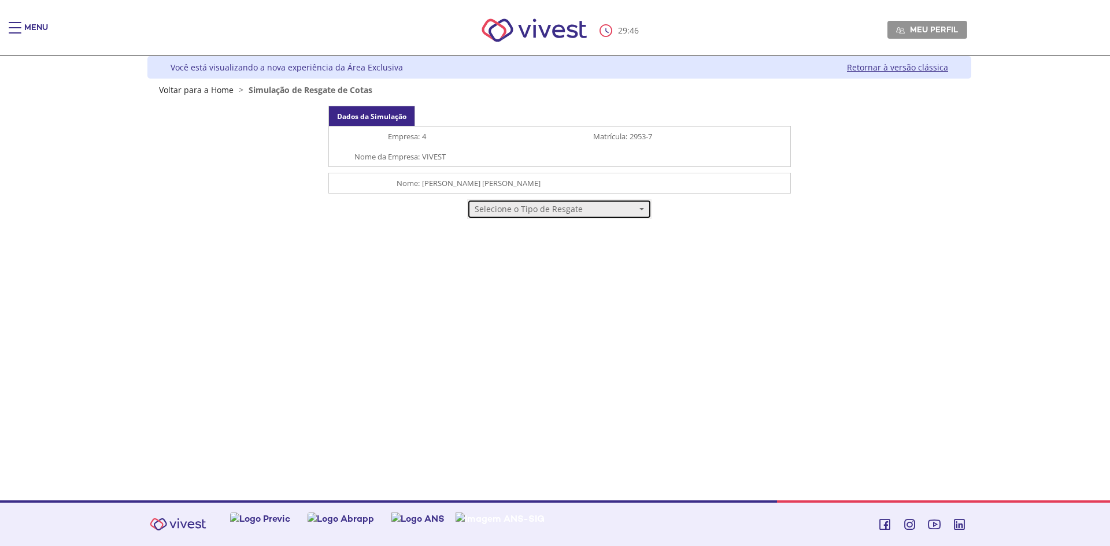
click at [560, 210] on span "Selecione o Tipo de Resgate" at bounding box center [555, 209] width 161 height 12
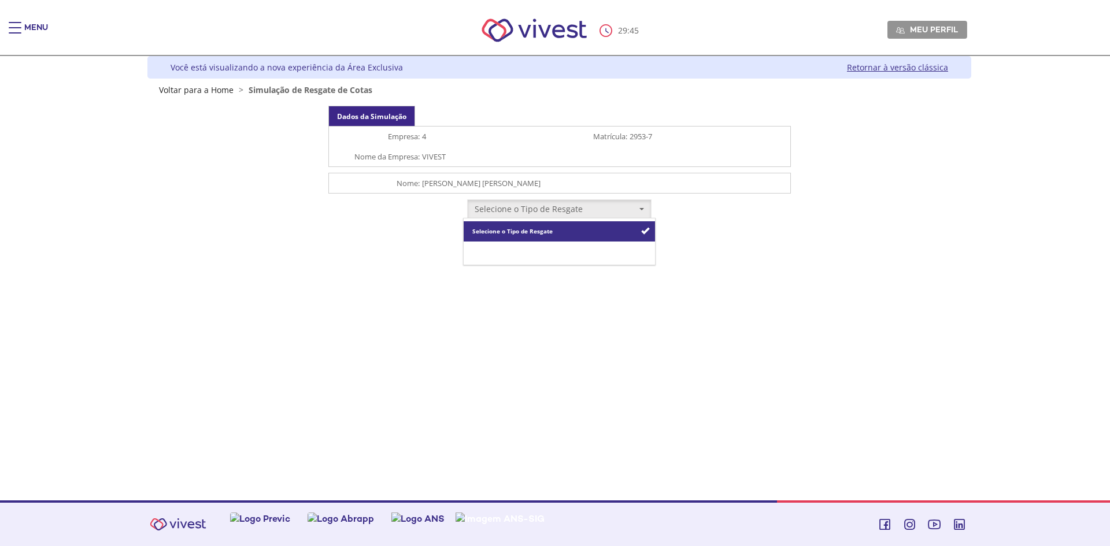
click at [496, 249] on span "Resgate Total" at bounding box center [491, 251] width 39 height 9
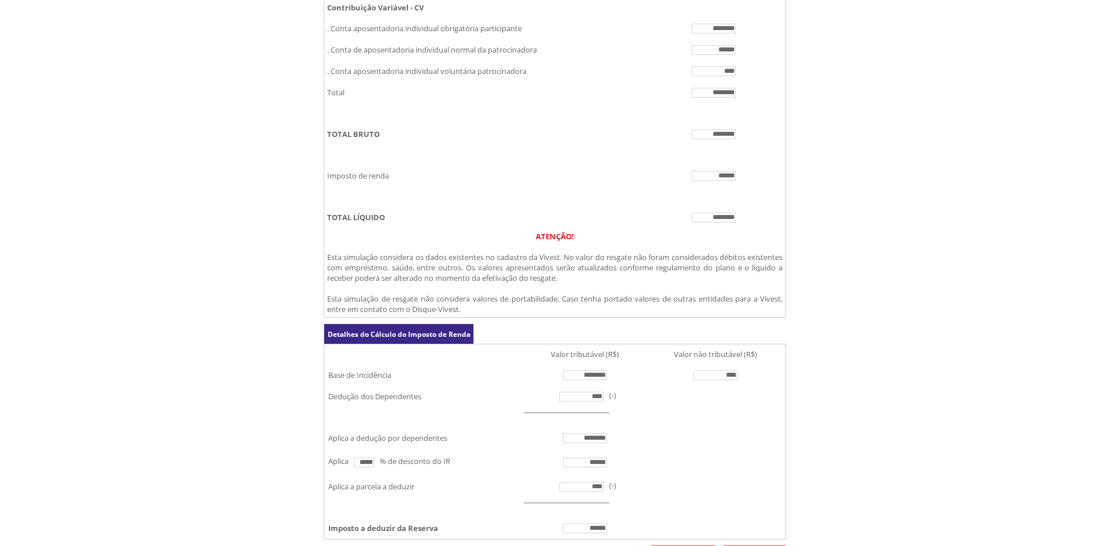
scroll to position [279, 0]
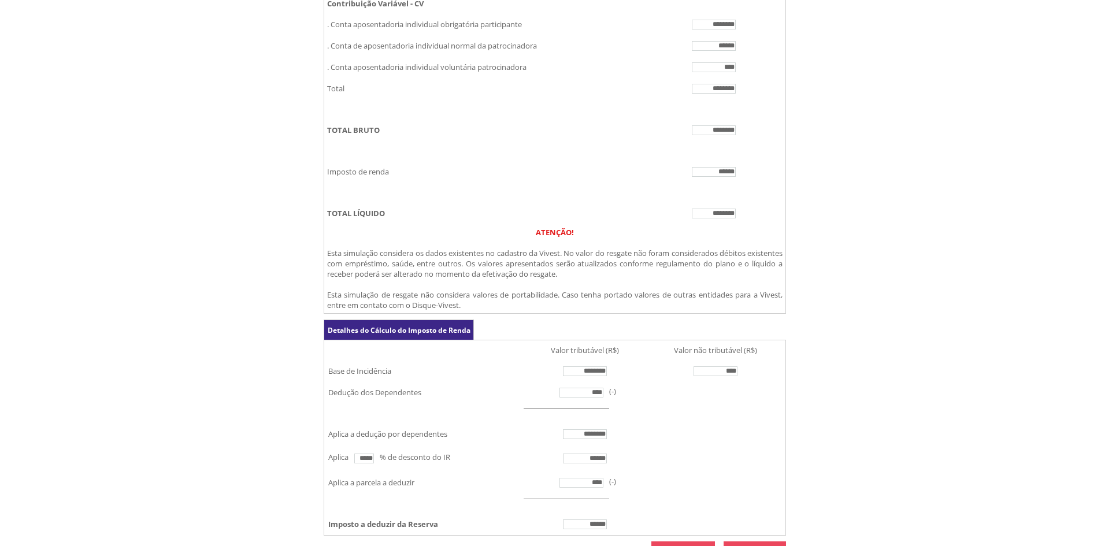
click at [714, 218] on input "********" at bounding box center [714, 214] width 44 height 10
click at [706, 218] on input "********" at bounding box center [714, 214] width 44 height 10
click at [712, 135] on input "********" at bounding box center [714, 130] width 44 height 10
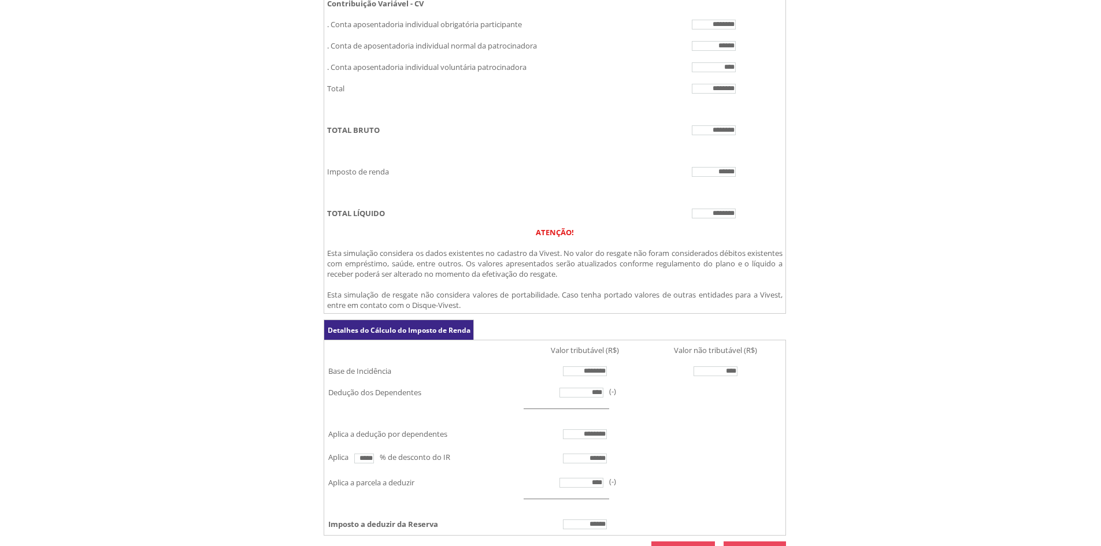
click at [723, 218] on input "********" at bounding box center [714, 214] width 44 height 10
click at [527, 201] on td "FunCESP - Novo Simulação de Resgate de Cotas" at bounding box center [555, 193] width 462 height 20
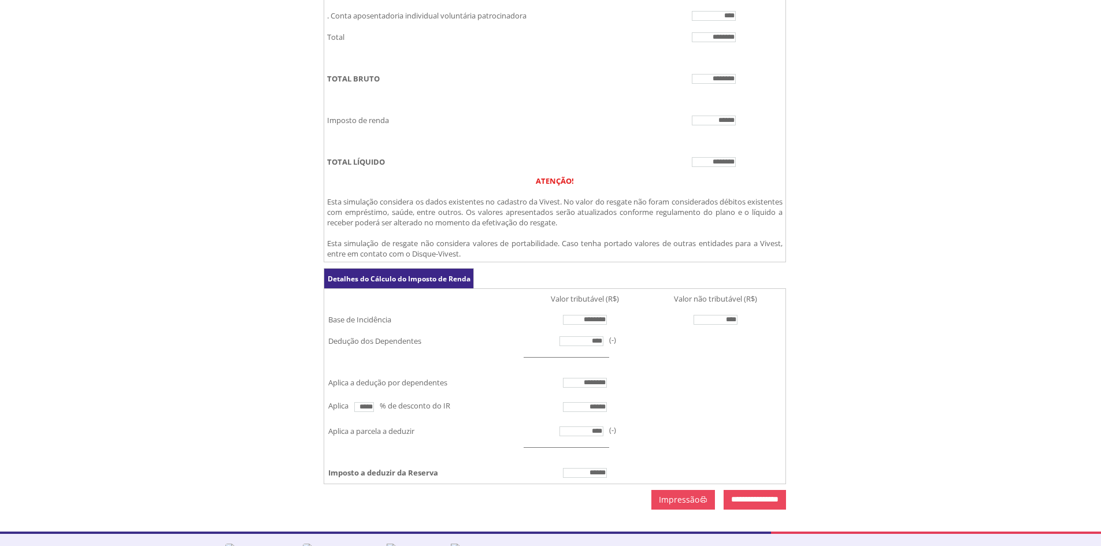
scroll to position [394, 0]
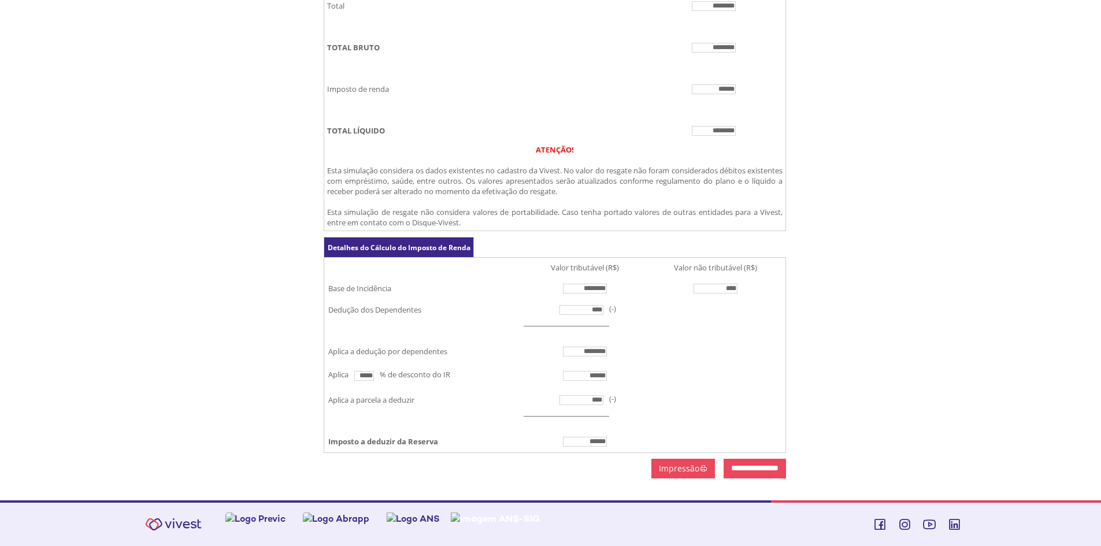
click at [591, 347] on input "********" at bounding box center [585, 352] width 44 height 10
click at [646, 341] on td "********" at bounding box center [585, 351] width 124 height 21
drag, startPoint x: 365, startPoint y: 368, endPoint x: 479, endPoint y: 366, distance: 113.9
click at [469, 369] on td "Aplica ***** % de desconto do IR" at bounding box center [423, 375] width 197 height 27
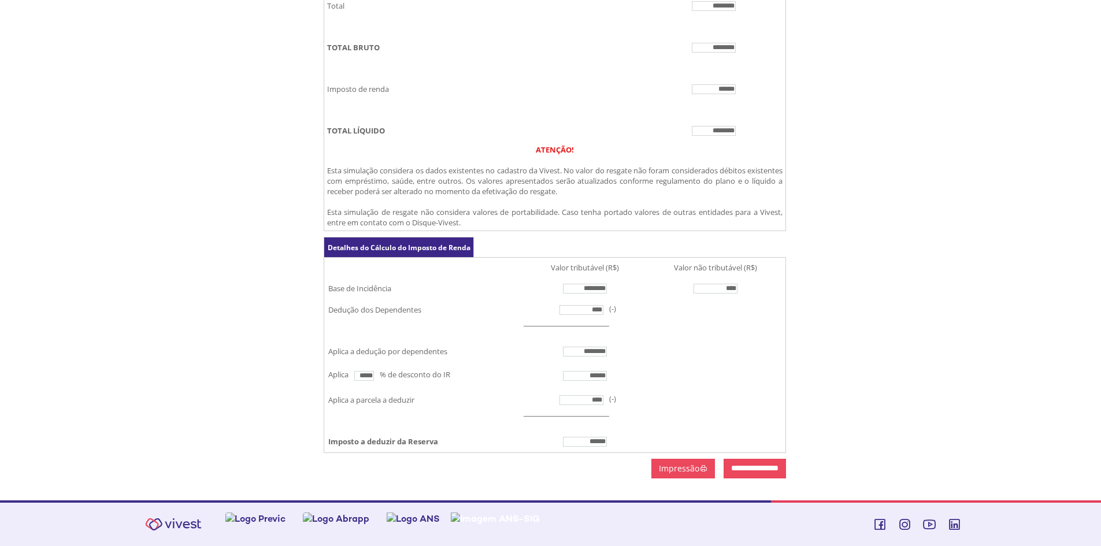
click at [604, 351] on td "********" at bounding box center [585, 351] width 124 height 21
drag, startPoint x: 592, startPoint y: 368, endPoint x: 665, endPoint y: 366, distance: 72.8
click at [665, 366] on tr "Aplica ***** % de desconto do IR ******" at bounding box center [554, 375] width 459 height 27
click at [665, 366] on td "FunCESP - Novo Simulação de Resgate de Cotas" at bounding box center [716, 375] width 138 height 27
drag, startPoint x: 581, startPoint y: 436, endPoint x: 625, endPoint y: 427, distance: 45.0
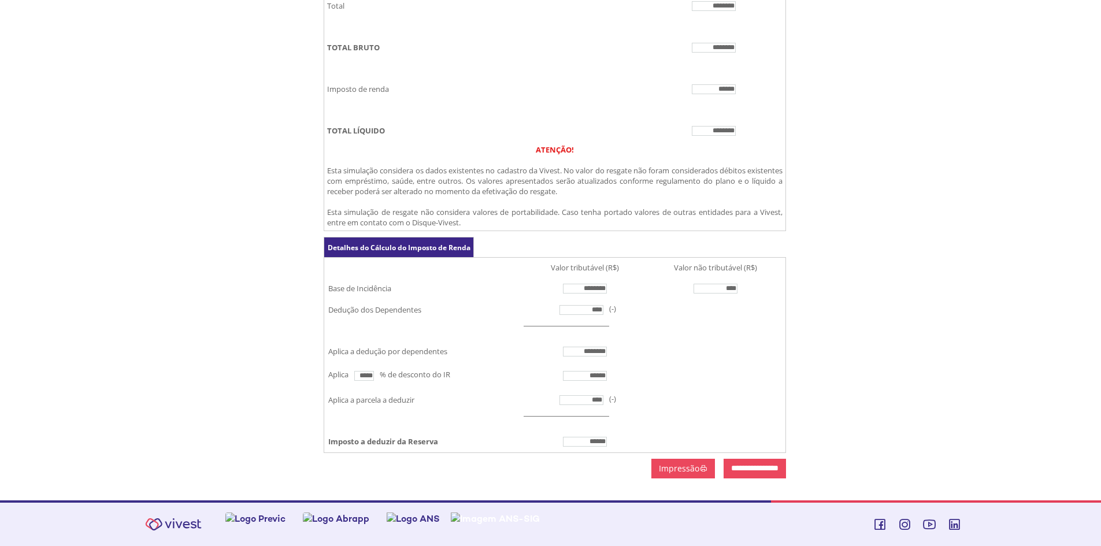
click at [625, 427] on tbody "Valor tributável (R$) Valor não tributável (R$) Base de Incidência ******** ***…" at bounding box center [554, 355] width 459 height 195
click at [654, 395] on td "FunCESP - Novo Simulação de Resgate de Cotas" at bounding box center [716, 400] width 138 height 21
drag, startPoint x: 577, startPoint y: 275, endPoint x: 592, endPoint y: 275, distance: 15.6
click at [580, 284] on input "********" at bounding box center [585, 289] width 44 height 10
click at [621, 280] on td "********" at bounding box center [585, 288] width 124 height 21
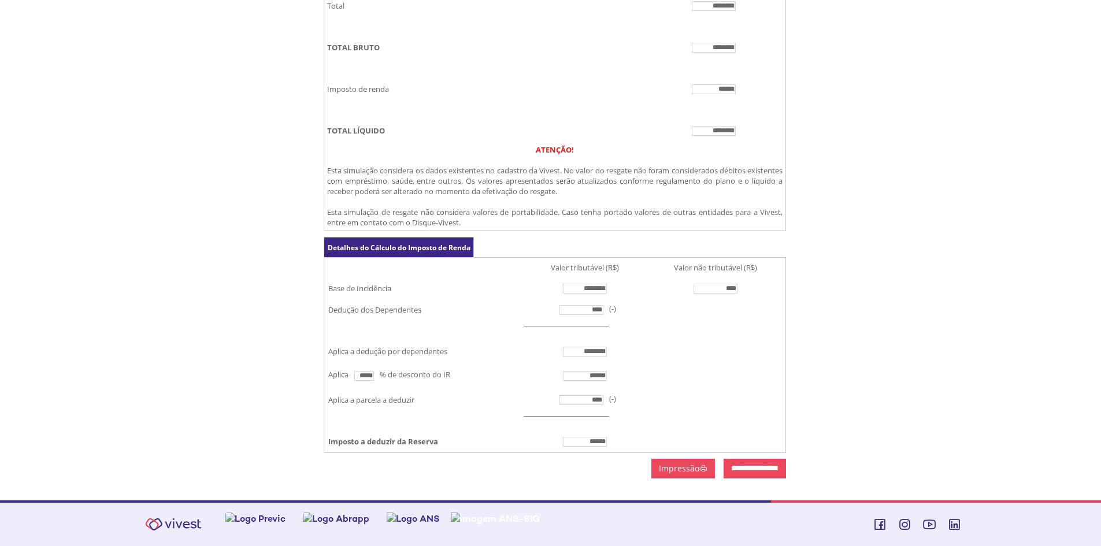
drag, startPoint x: 713, startPoint y: 119, endPoint x: 745, endPoint y: 113, distance: 31.9
click at [743, 120] on td "********" at bounding box center [714, 130] width 143 height 21
click at [729, 238] on div "Detalhes do Cálculo do Imposto de Renda Valor tributável (R$) Valor não tributá…" at bounding box center [555, 345] width 462 height 216
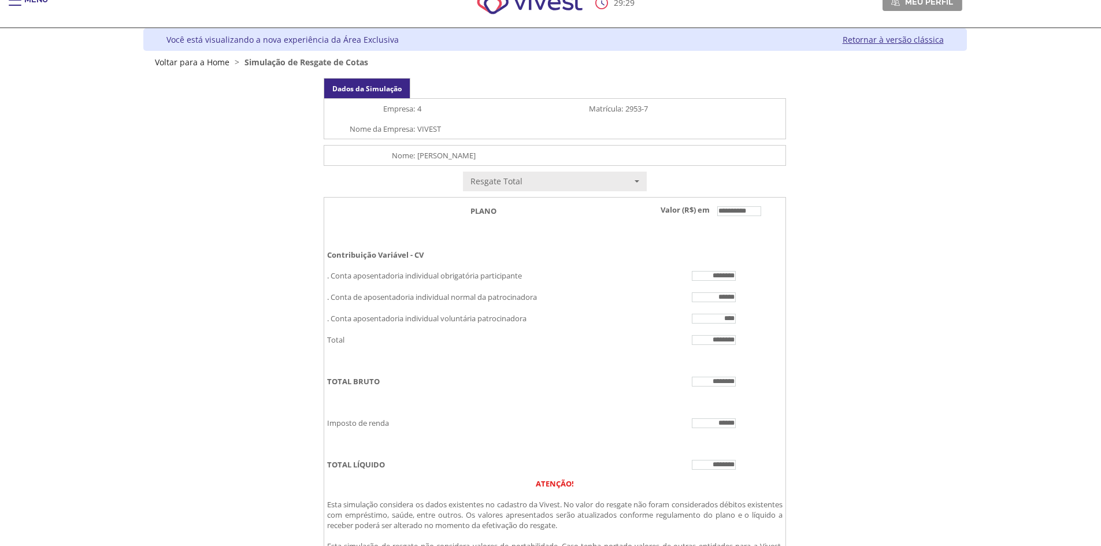
scroll to position [0, 0]
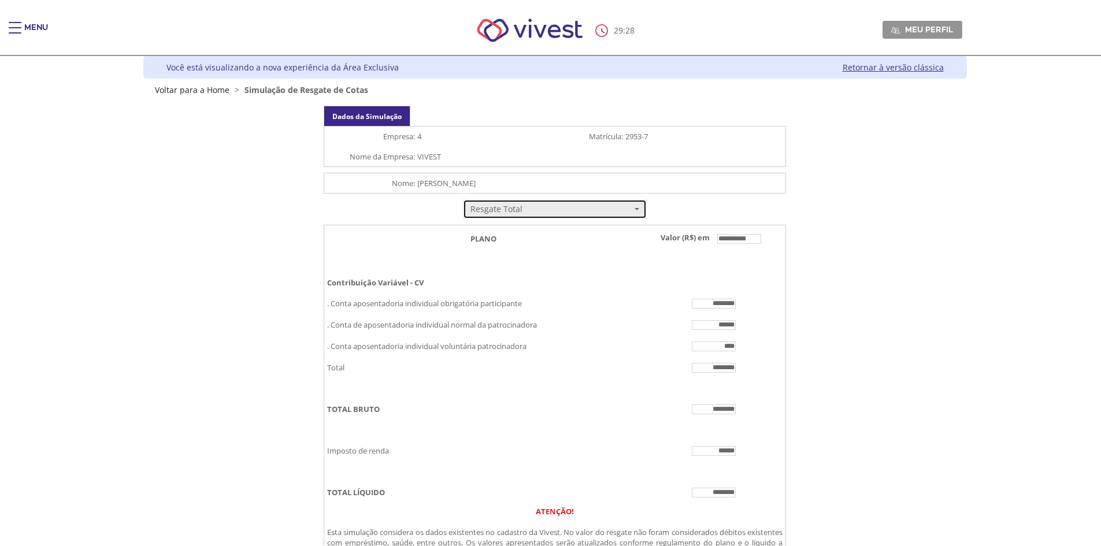
click at [584, 205] on span "Resgate Total" at bounding box center [551, 209] width 161 height 12
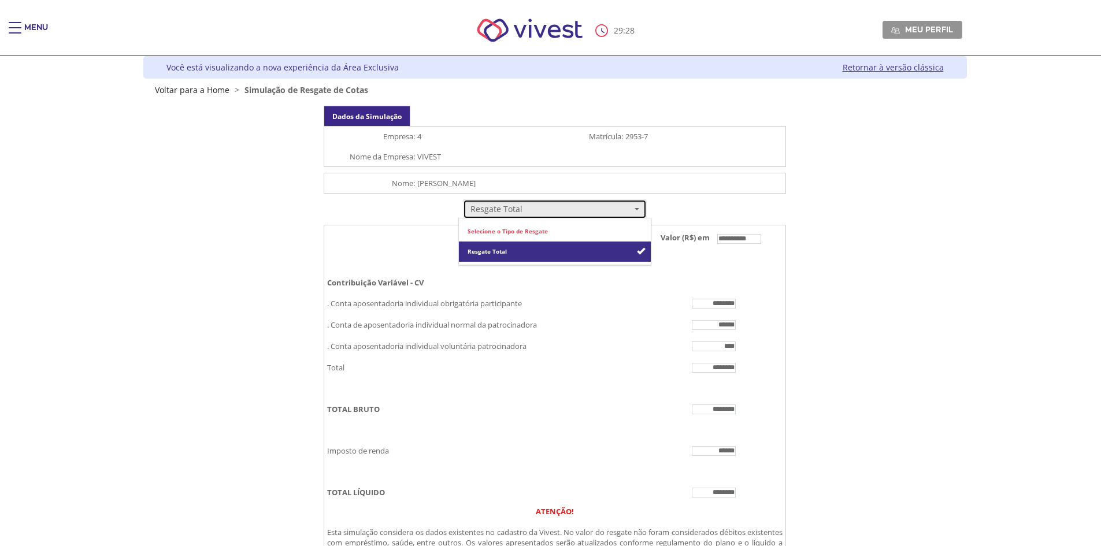
click at [584, 205] on span "Resgate Total" at bounding box center [551, 209] width 161 height 12
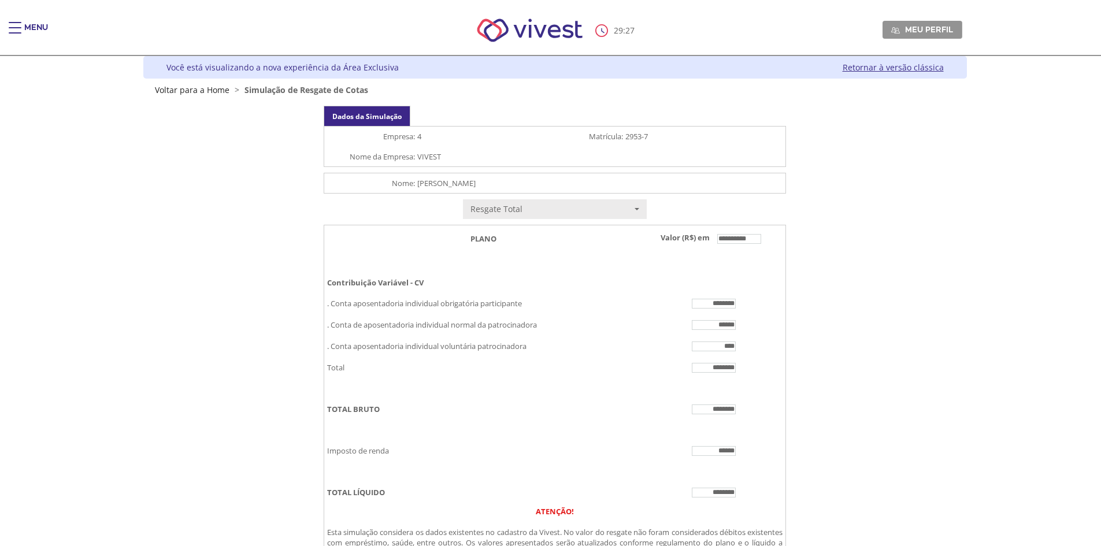
drag, startPoint x: 722, startPoint y: 240, endPoint x: 766, endPoint y: 229, distance: 45.8
click at [766, 229] on td "**********" at bounding box center [714, 239] width 143 height 28
click at [786, 236] on div "**********" at bounding box center [555, 473] width 687 height 735
drag, startPoint x: 708, startPoint y: 246, endPoint x: 775, endPoint y: 241, distance: 67.3
click at [775, 241] on td "**********" at bounding box center [714, 239] width 143 height 28
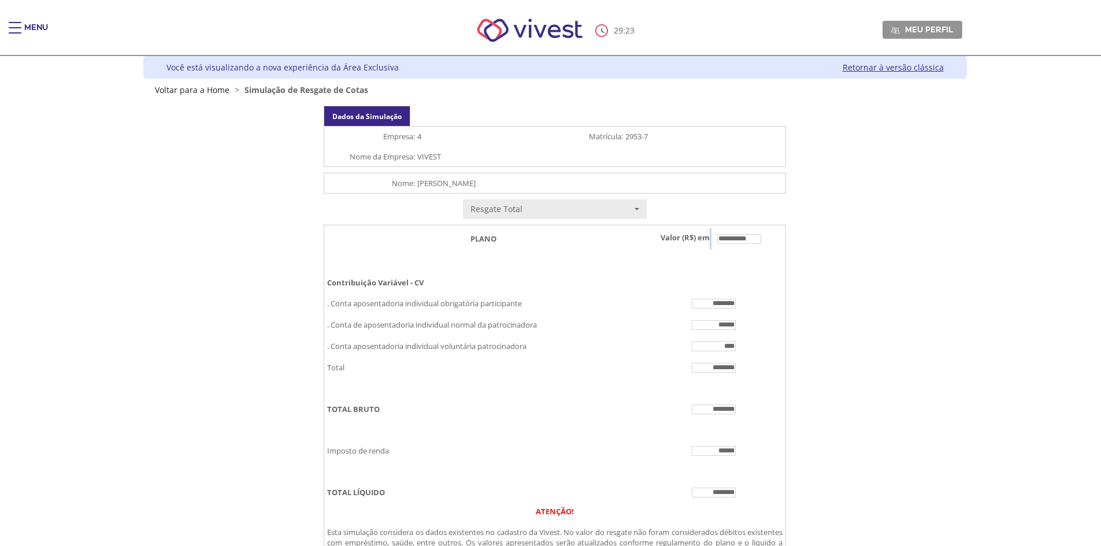
click at [780, 244] on td "**********" at bounding box center [714, 239] width 143 height 28
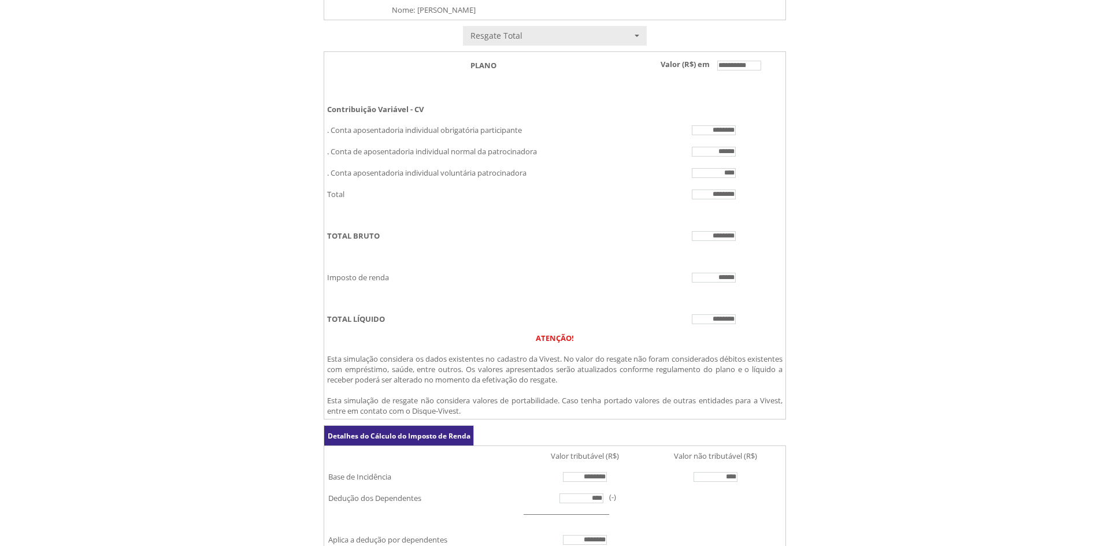
scroll to position [394, 0]
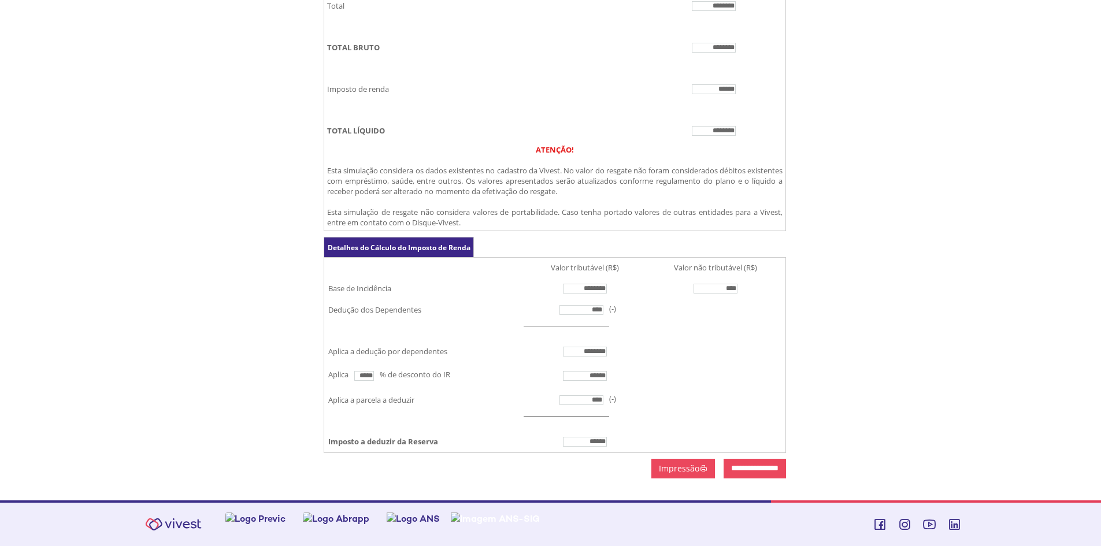
click at [558, 145] on strong "ATENÇÃO!" at bounding box center [555, 150] width 38 height 10
click at [564, 165] on span "Esta simulação considera os dados existentes no cadastro da Vivest. No valor do…" at bounding box center [554, 180] width 455 height 31
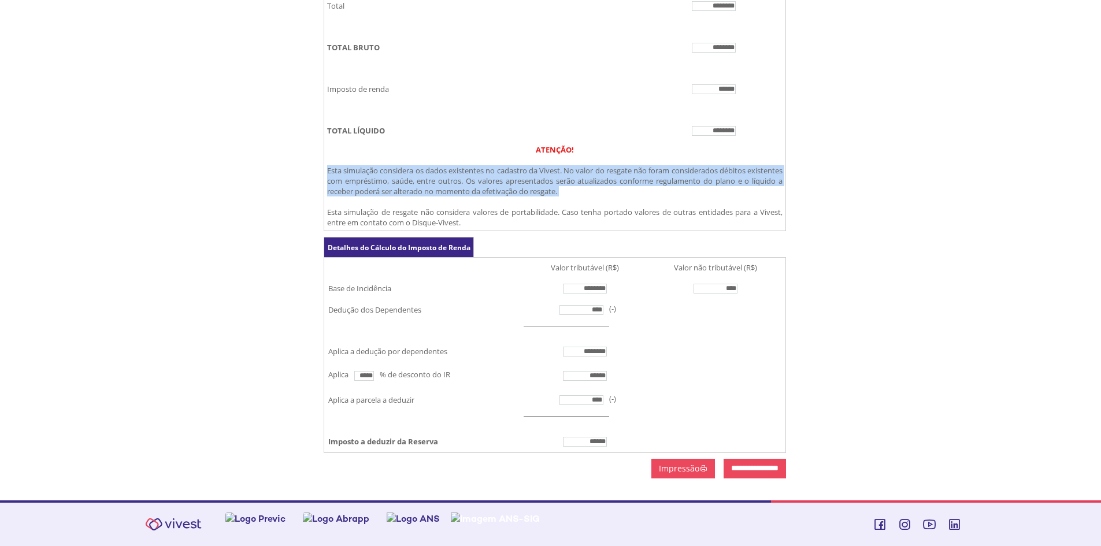
click at [564, 165] on span "Esta simulação considera os dados existentes no cadastro da Vivest. No valor do…" at bounding box center [554, 180] width 455 height 31
click at [569, 167] on span "Esta simulação considera os dados existentes no cadastro da Vivest. No valor do…" at bounding box center [554, 180] width 455 height 31
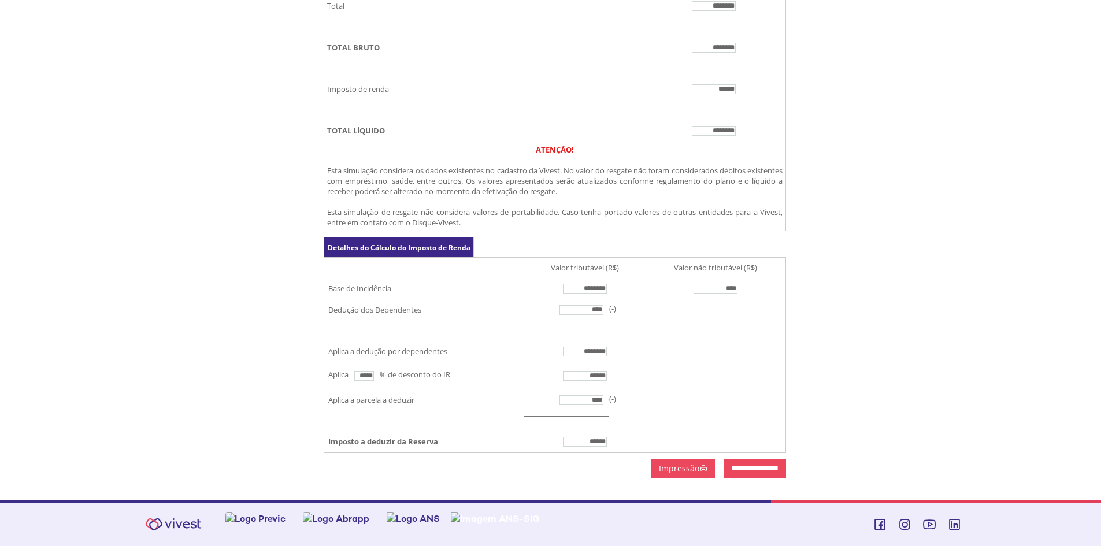
click at [569, 167] on span "Esta simulação considera os dados existentes no cadastro da Vivest. No valor do…" at bounding box center [554, 180] width 455 height 31
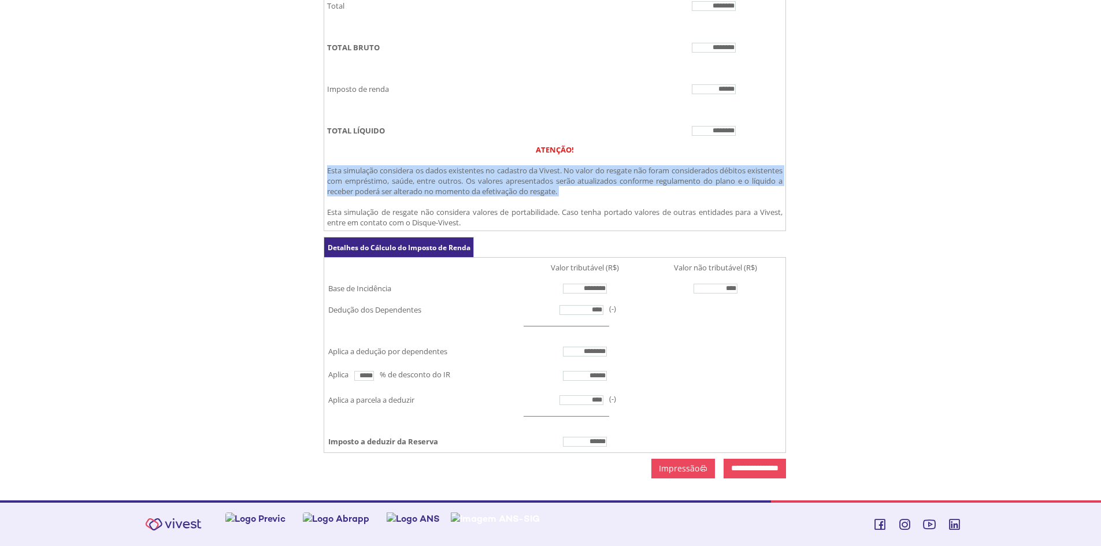
click at [569, 167] on span "Esta simulação considera os dados existentes no cadastro da Vivest. No valor do…" at bounding box center [554, 180] width 455 height 31
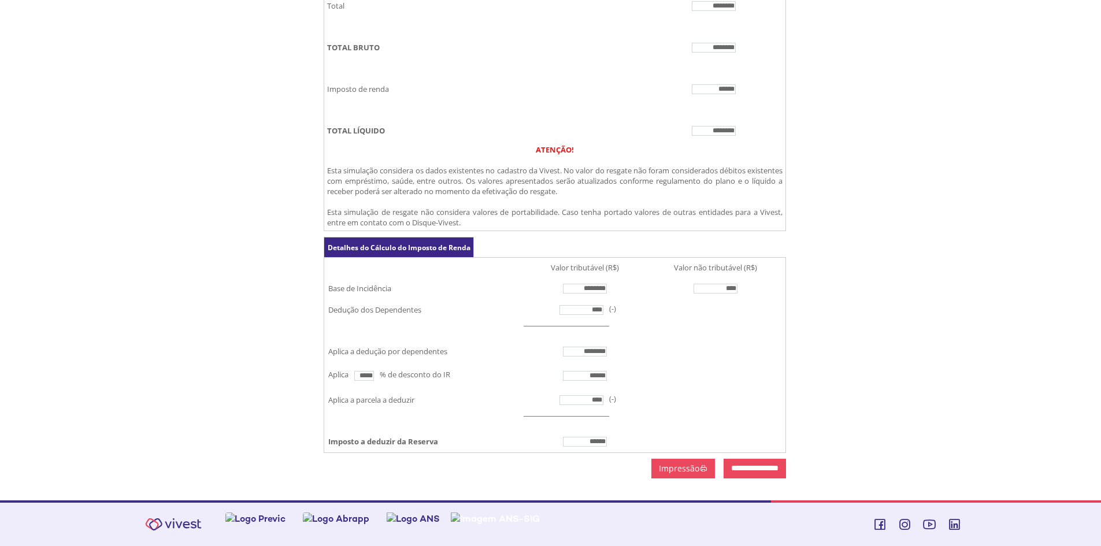
click at [328, 125] on b "TOTAL LÍQUIDO" at bounding box center [356, 130] width 58 height 10
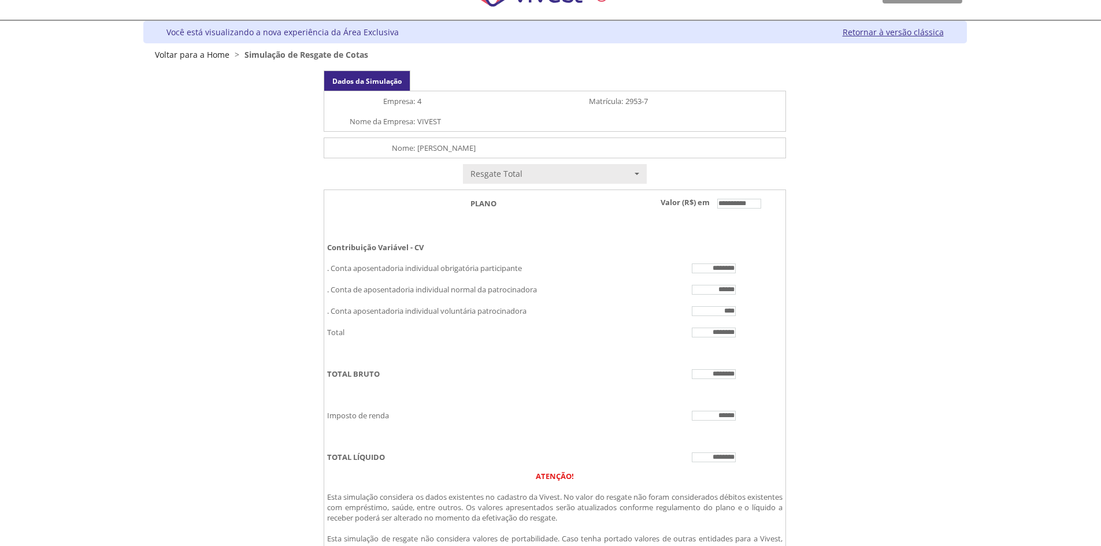
scroll to position [0, 0]
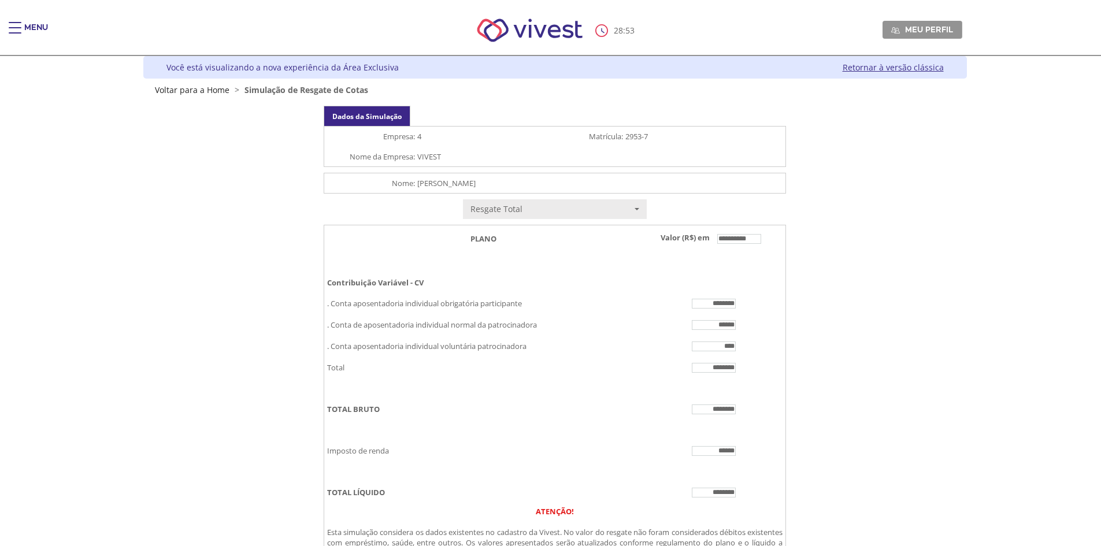
click at [429, 162] on td "VIVEST" at bounding box center [600, 157] width 369 height 20
click at [429, 154] on td "VIVEST" at bounding box center [600, 157] width 369 height 20
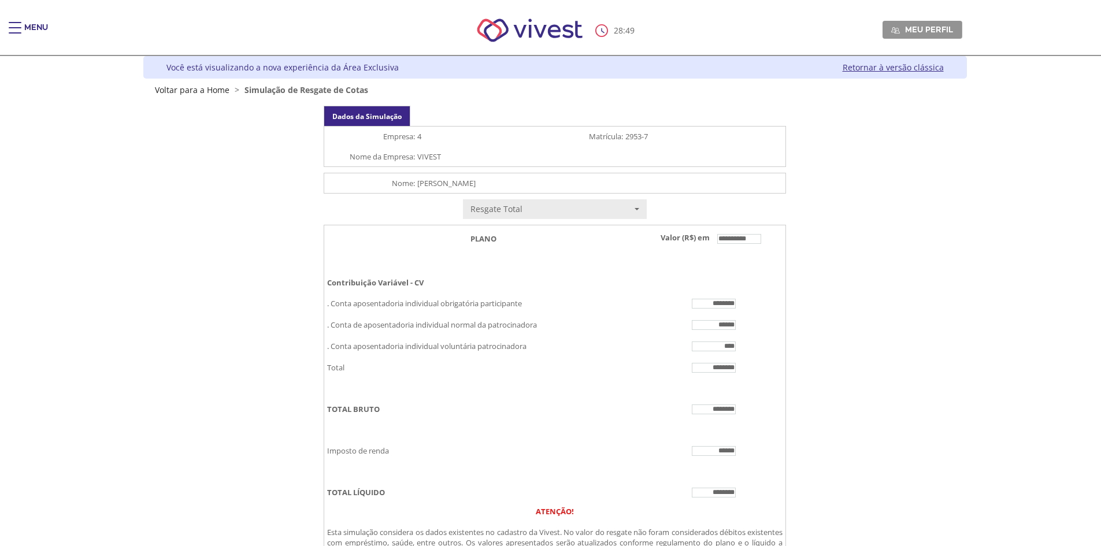
click at [427, 158] on td "VIVEST" at bounding box center [600, 157] width 369 height 20
click at [436, 155] on td "VIVEST" at bounding box center [600, 157] width 369 height 20
click at [261, 179] on div "**********" at bounding box center [555, 473] width 687 height 735
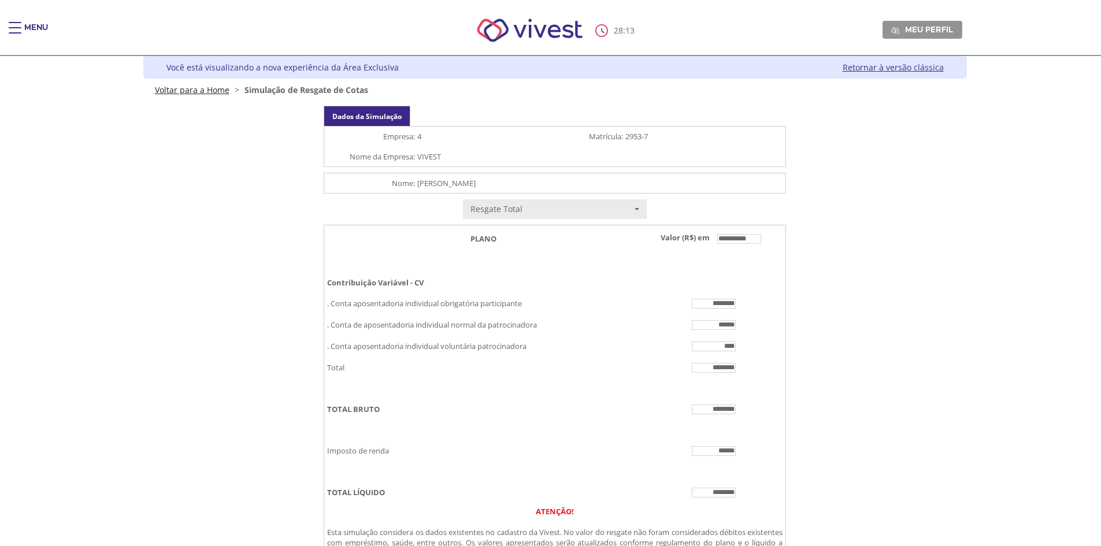
click at [209, 87] on link "Voltar para a Home" at bounding box center [192, 89] width 75 height 11
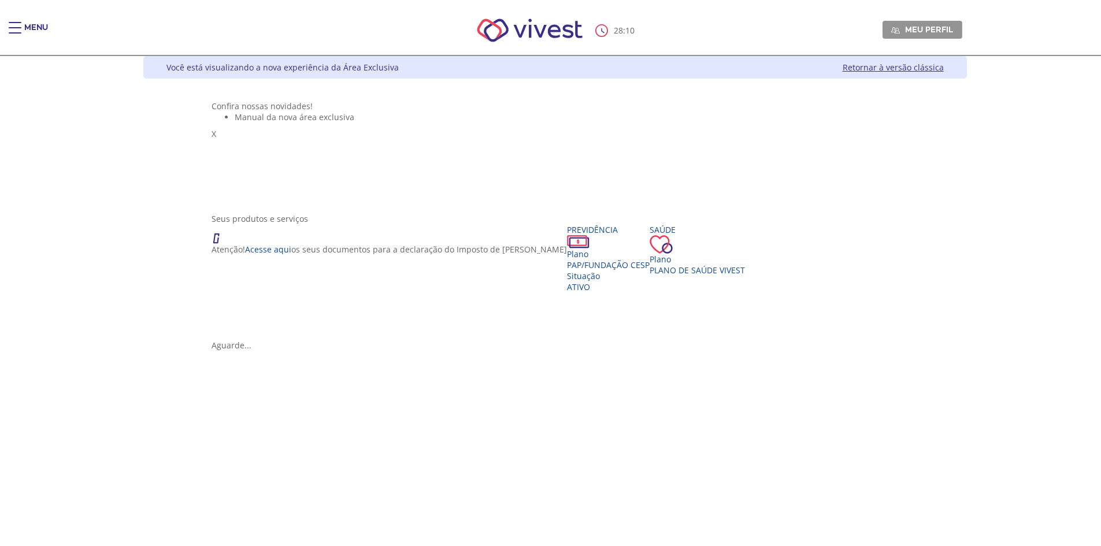
click at [212, 101] on div "Confira nossas novidades!" at bounding box center [555, 106] width 687 height 11
click at [212, 103] on div "Confira nossas novidades!" at bounding box center [555, 106] width 687 height 11
